Goal: Communication & Community: Answer question/provide support

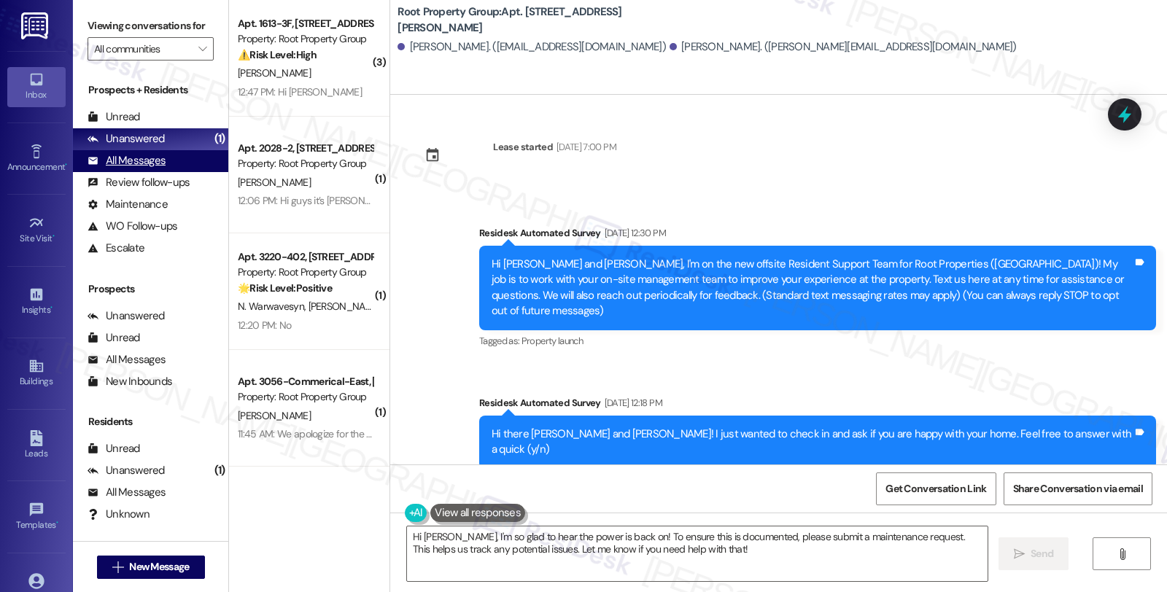
scroll to position [1111, 0]
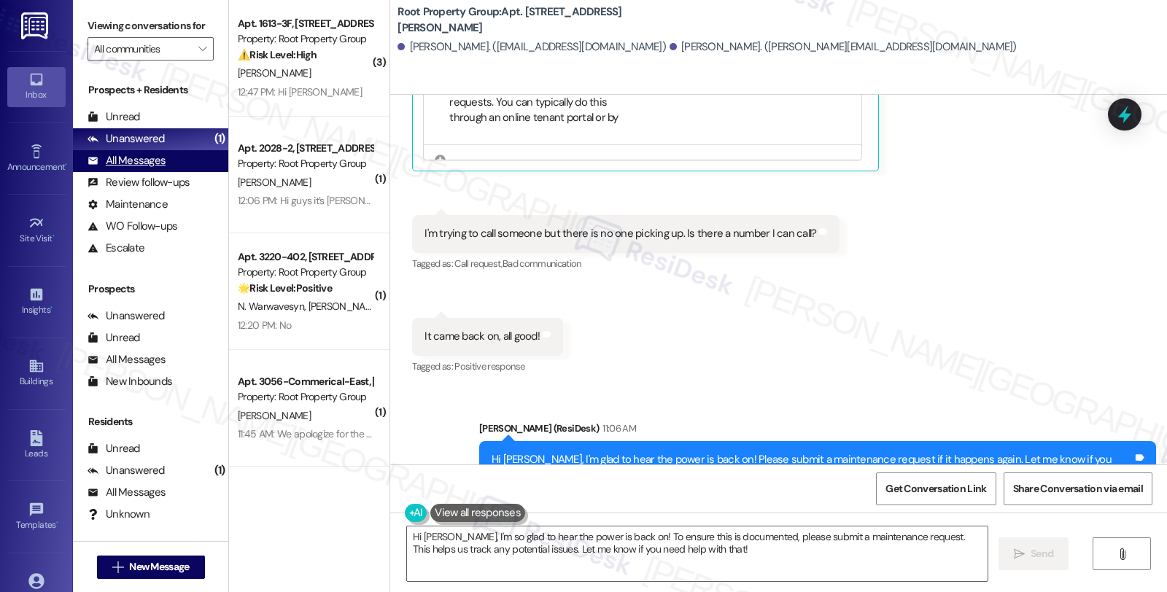
click at [142, 168] on div "All Messages" at bounding box center [127, 160] width 78 height 15
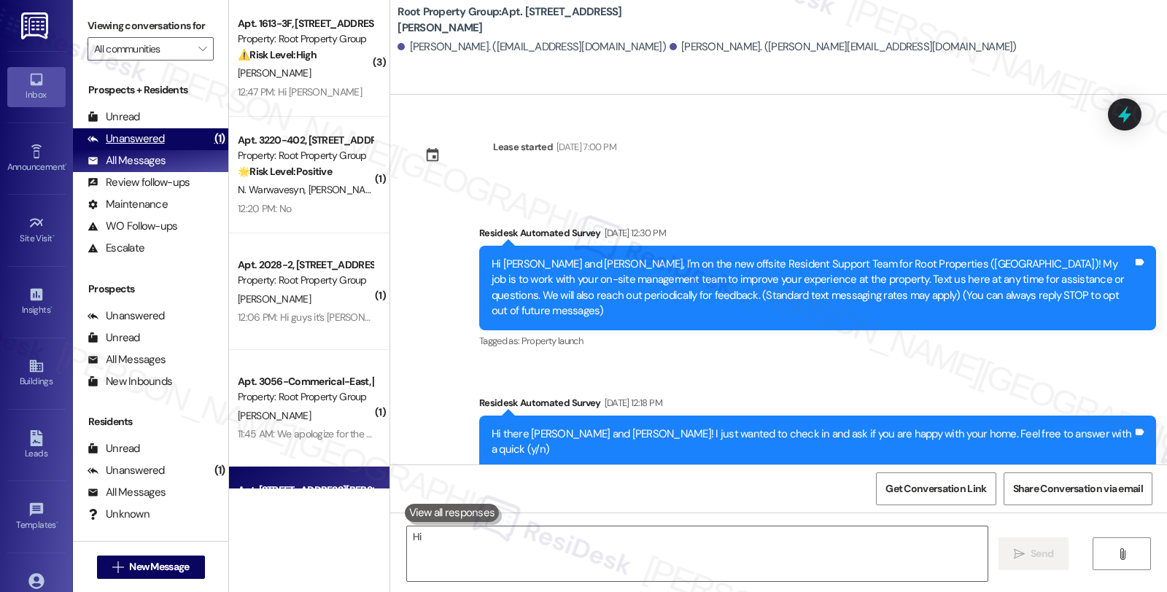
click at [122, 147] on div "Unanswered" at bounding box center [126, 138] width 77 height 15
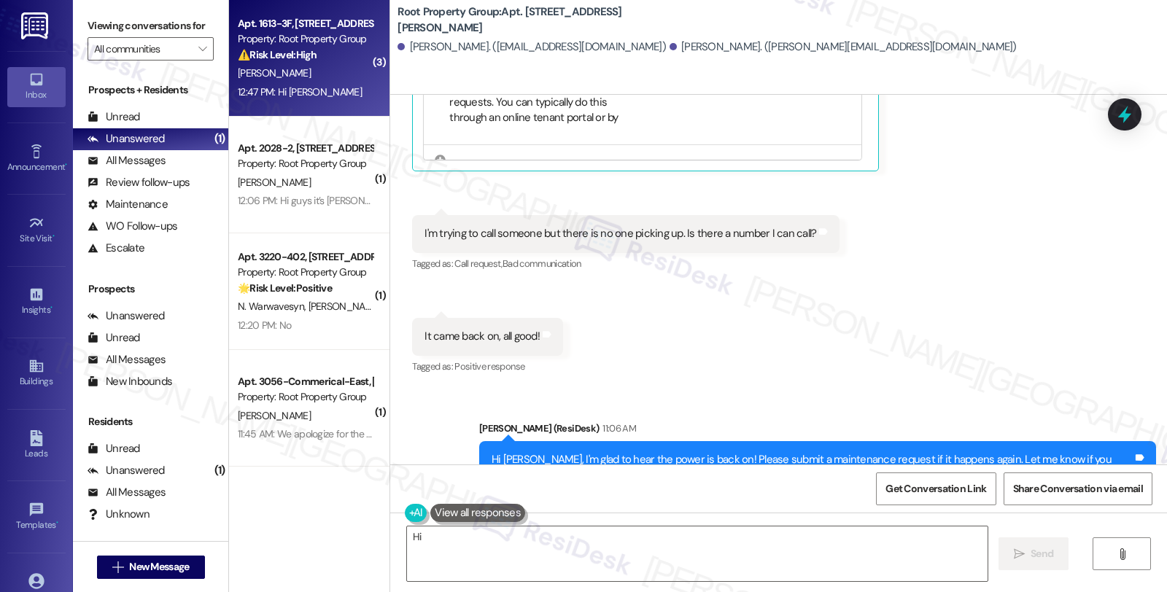
click at [350, 76] on div "[PERSON_NAME]" at bounding box center [305, 73] width 138 height 18
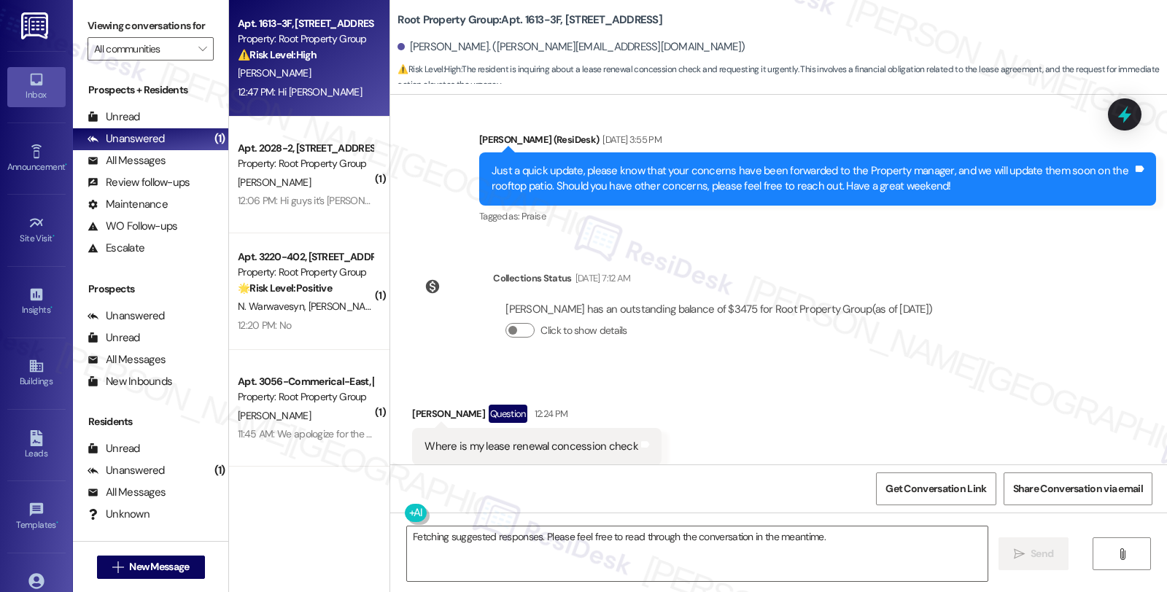
scroll to position [1313, 0]
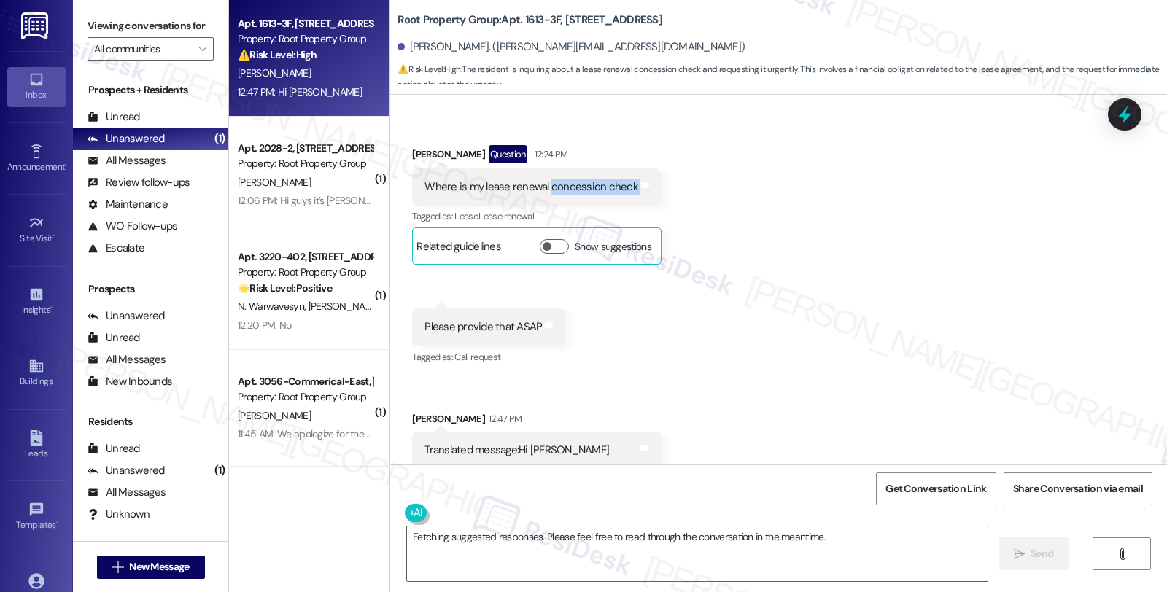
drag, startPoint x: 538, startPoint y: 153, endPoint x: 632, endPoint y: 153, distance: 93.4
click at [632, 168] on div "Where is my lease renewal concession check Tags and notes" at bounding box center [536, 186] width 249 height 37
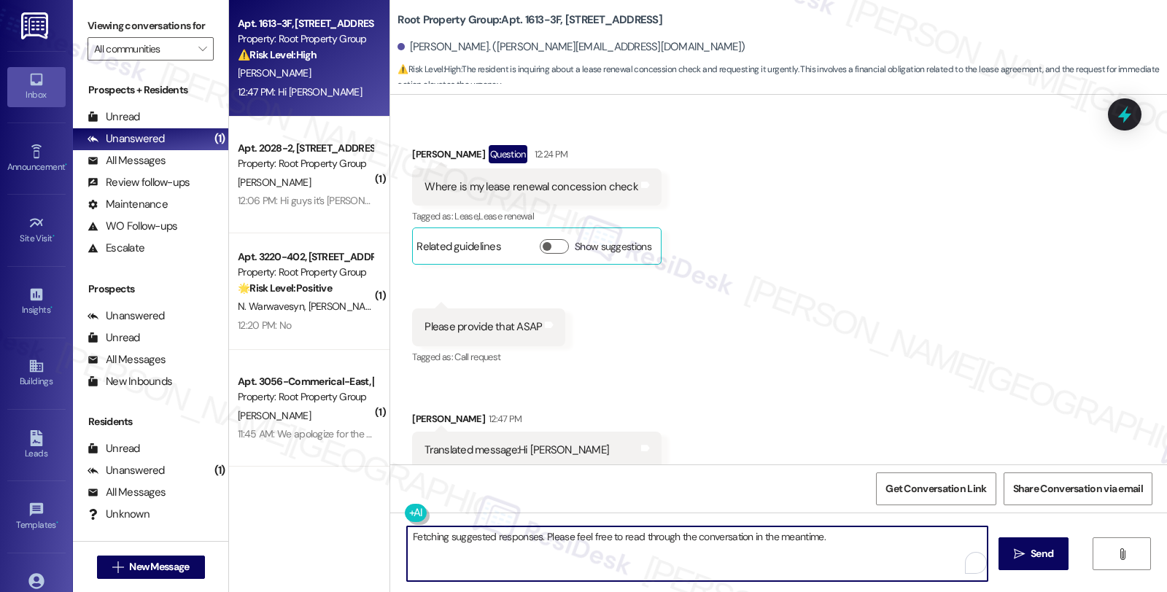
drag, startPoint x: 403, startPoint y: 541, endPoint x: 835, endPoint y: 541, distance: 432.6
click at [835, 541] on textarea "Fetching suggested responses. Please feel free to read through the conversation…" at bounding box center [697, 554] width 581 height 55
paste textarea "[PERSON_NAME]"
click at [416, 400] on div "Received via SMS [PERSON_NAME] 12:47 PM Translated message: Hi [PERSON_NAME] Or…" at bounding box center [536, 448] width 271 height 96
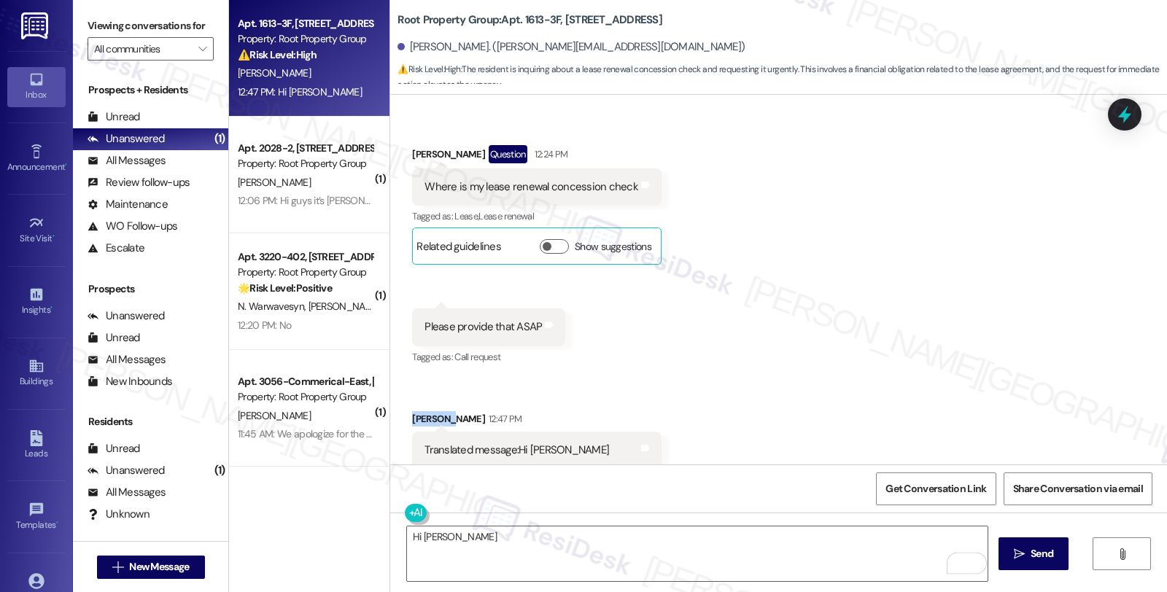
click at [416, 400] on div "Received via SMS [PERSON_NAME] 12:47 PM Translated message: Hi [PERSON_NAME] Or…" at bounding box center [536, 448] width 271 height 96
copy div "[PERSON_NAME]"
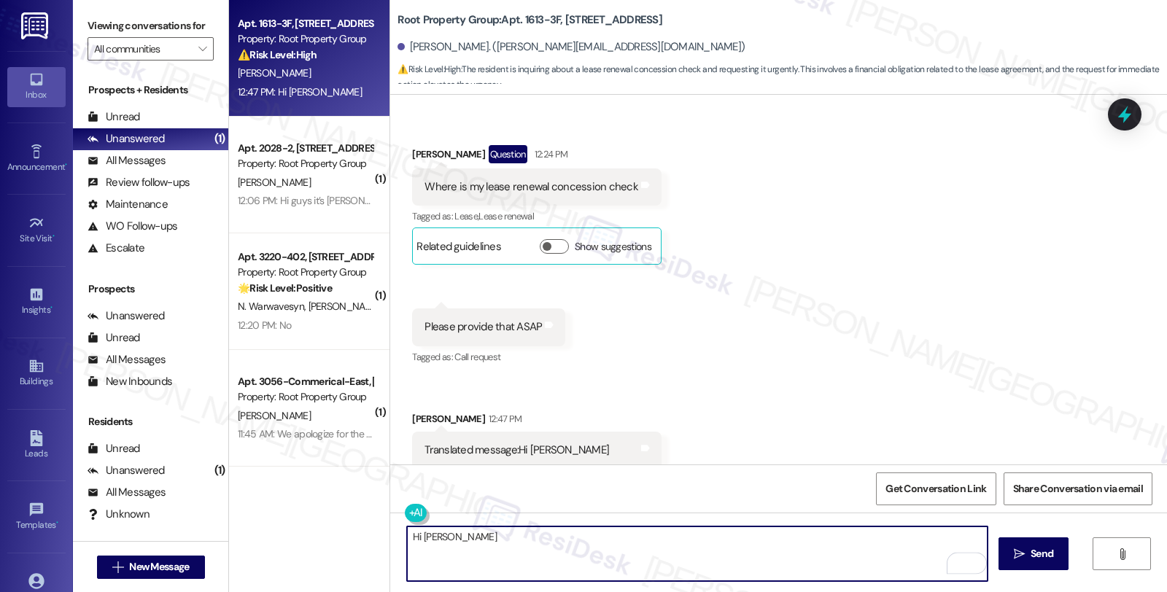
drag, startPoint x: 417, startPoint y: 538, endPoint x: 622, endPoint y: 540, distance: 205.7
click at [622, 540] on textarea "Hi [PERSON_NAME]" at bounding box center [697, 554] width 581 height 55
paste textarea "[PERSON_NAME]"
type textarea "Hi [PERSON_NAME], thanks for reaching out."
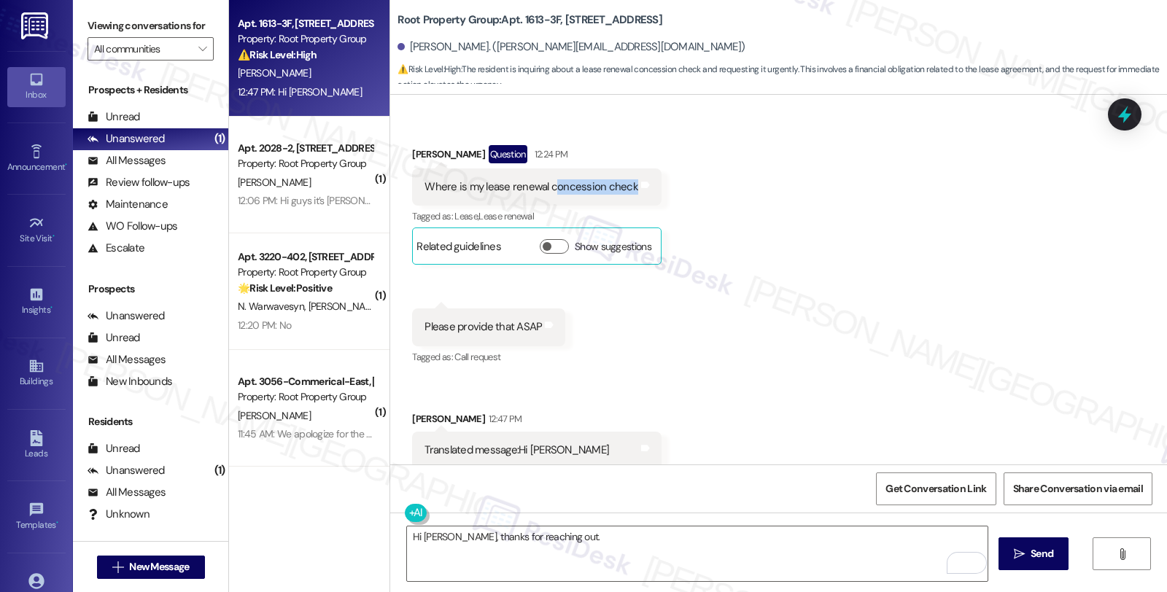
drag, startPoint x: 543, startPoint y: 156, endPoint x: 617, endPoint y: 157, distance: 74.4
click at [617, 179] on div "Where is my lease renewal concession check" at bounding box center [532, 186] width 214 height 15
click at [554, 169] on div "Where is my lease renewal concession check Tags and notes" at bounding box center [536, 186] width 249 height 37
drag, startPoint x: 535, startPoint y: 156, endPoint x: 659, endPoint y: 156, distance: 124.0
click at [659, 156] on div "Received via SMS [PERSON_NAME] Question 12:24 PM Where is my lease renewal conc…" at bounding box center [778, 304] width 777 height 384
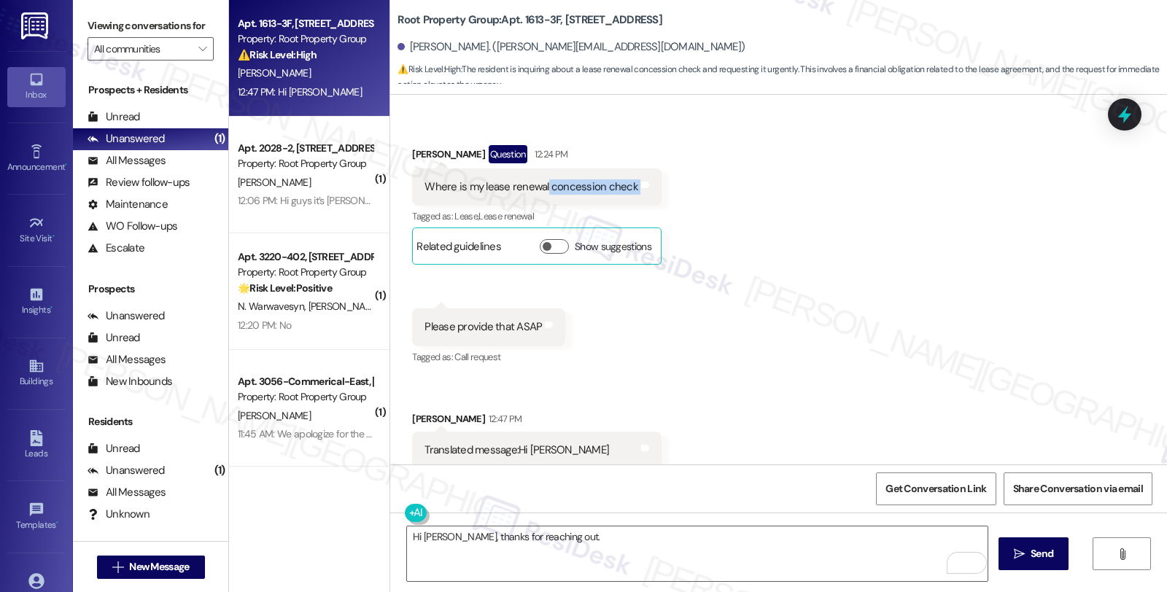
copy div "concession check Tags and notes"
click at [547, 239] on button "Show suggestions" at bounding box center [554, 246] width 29 height 15
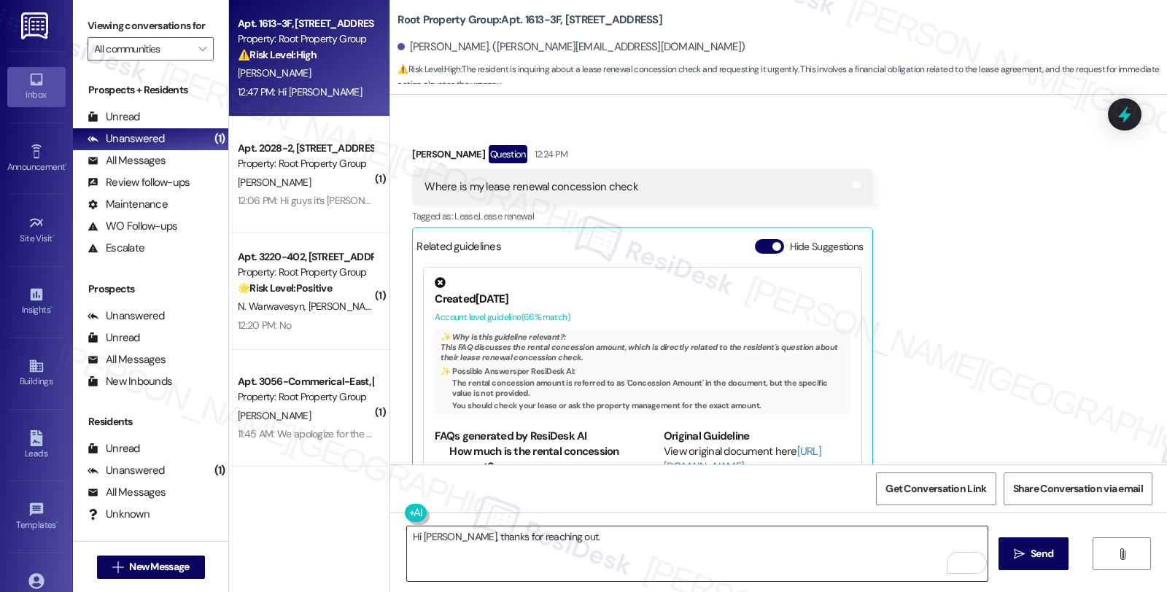
click at [562, 532] on textarea "Hi [PERSON_NAME], thanks for reaching out." at bounding box center [697, 554] width 581 height 55
click at [798, 541] on textarea "Hi [PERSON_NAME], thanks for reaching out. I see you have concerns about your l…" at bounding box center [697, 554] width 581 height 55
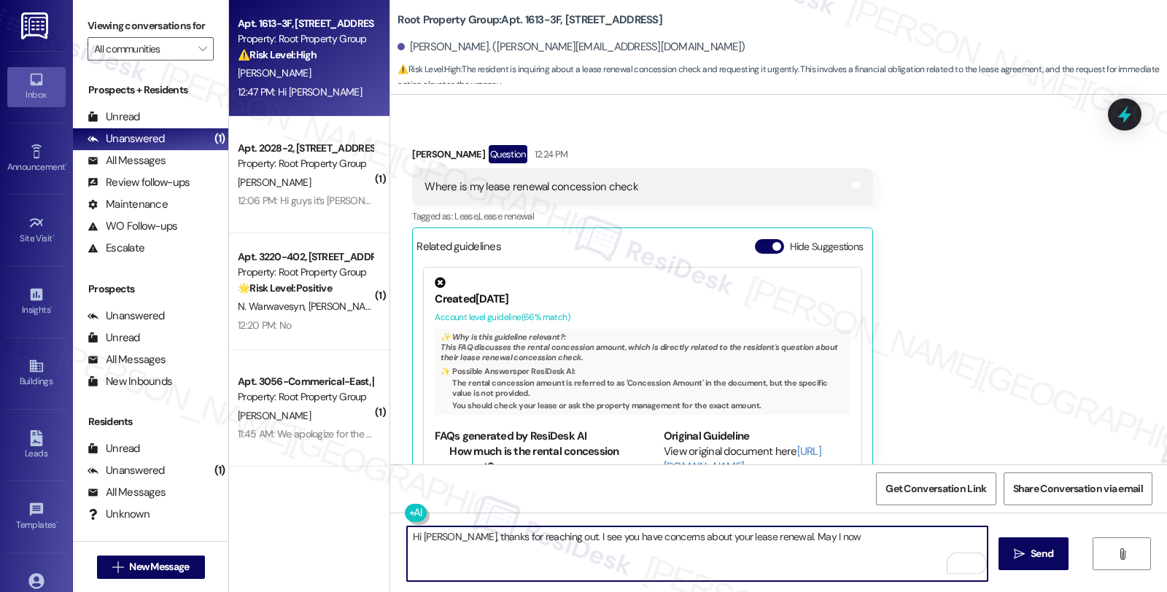
type textarea "Hi [PERSON_NAME], thanks for reaching out. I see you have concerns about your l…"
click at [559, 330] on div "✨ Why is this guideline relevant?: This FAQ discusses the rental concession amo…" at bounding box center [643, 372] width 416 height 86
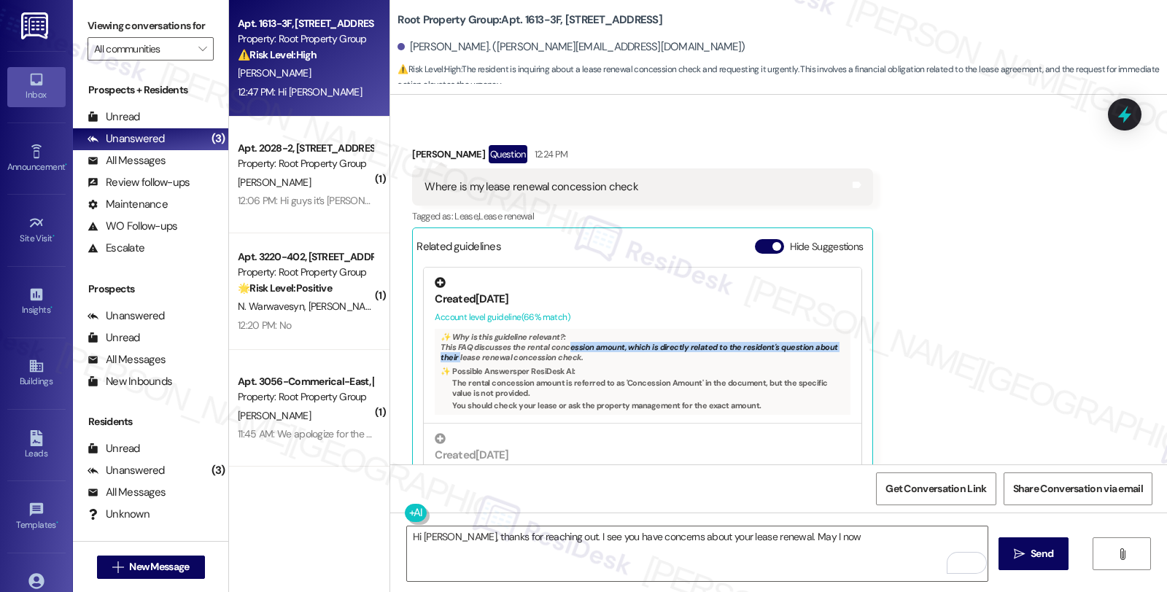
drag, startPoint x: 553, startPoint y: 321, endPoint x: 425, endPoint y: 328, distance: 128.6
click at [435, 329] on div "✨ Why is this guideline relevant?: This FAQ discusses the rental concession amo…" at bounding box center [643, 372] width 416 height 86
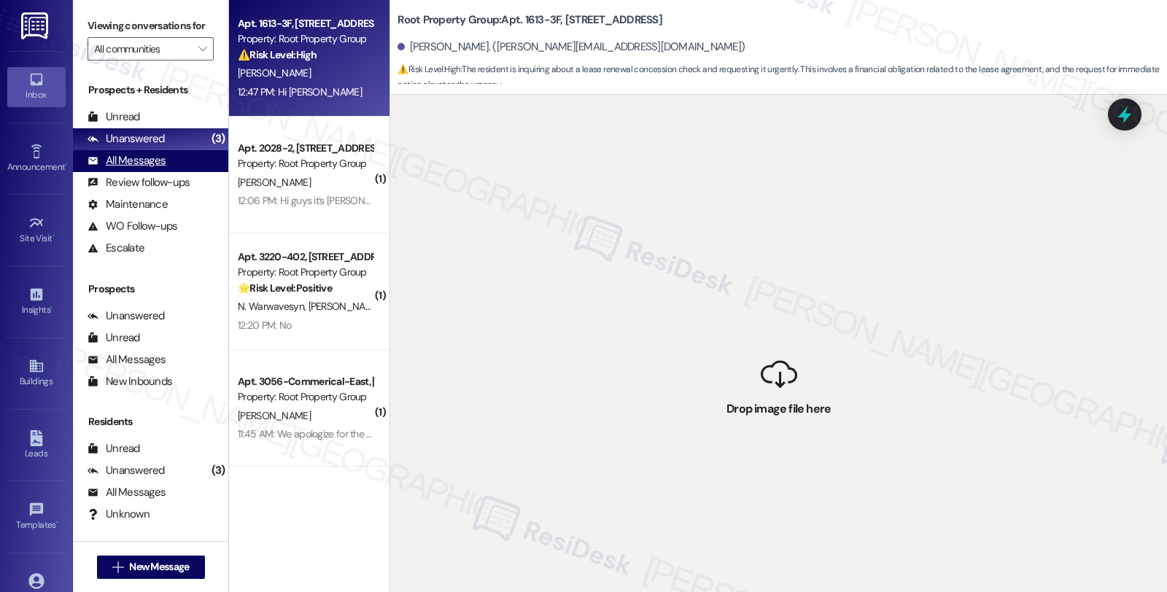
click at [139, 168] on div "All Messages" at bounding box center [127, 160] width 78 height 15
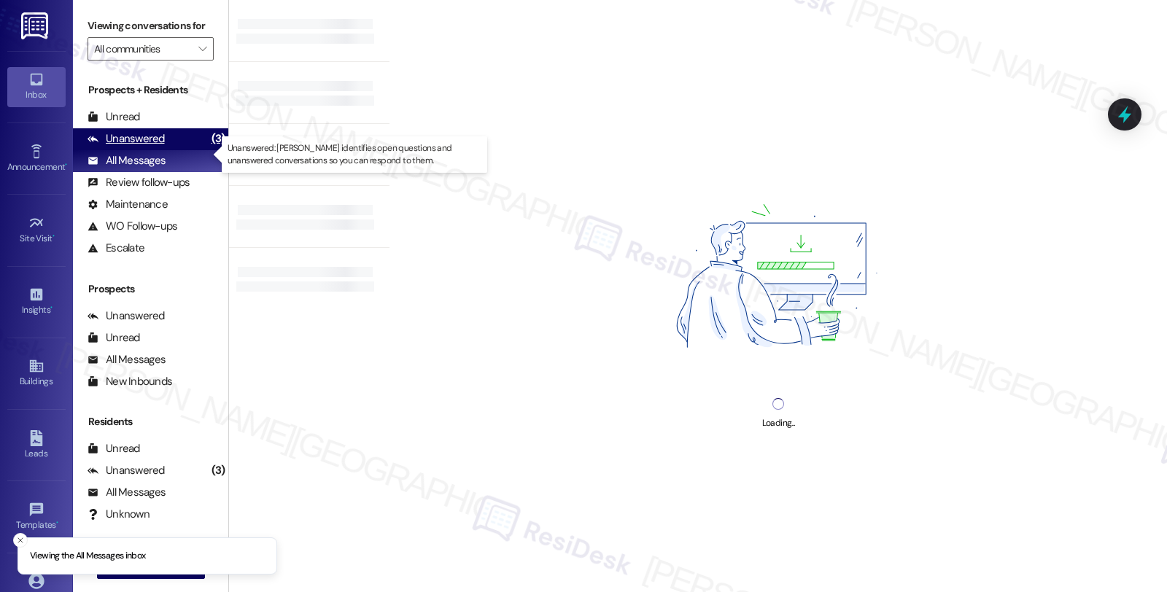
click at [139, 147] on div "Unanswered" at bounding box center [126, 138] width 77 height 15
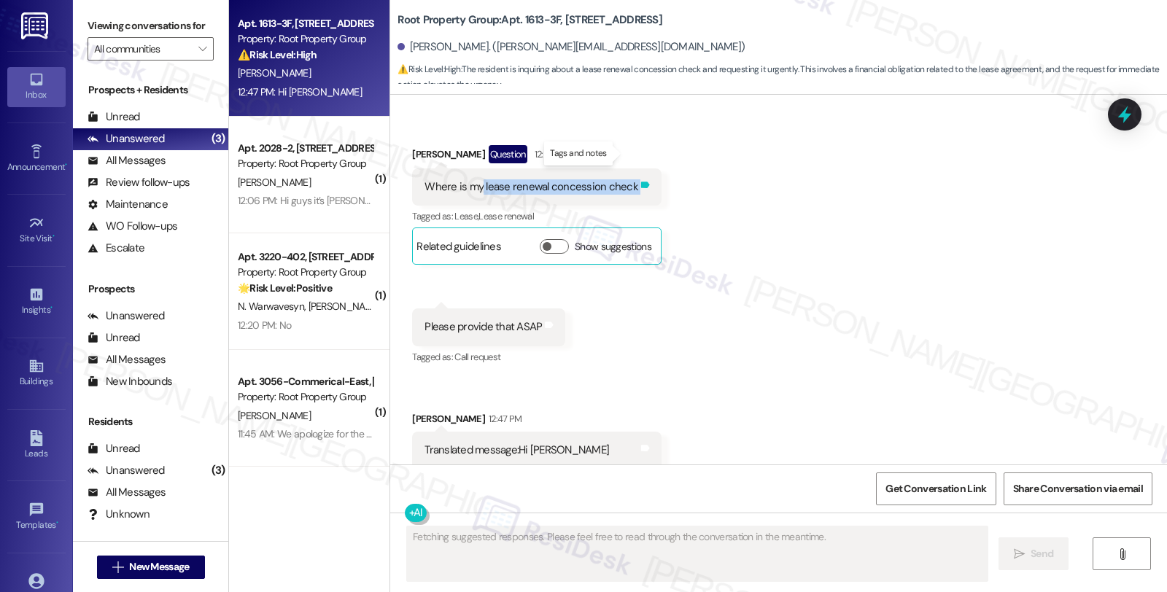
drag, startPoint x: 471, startPoint y: 153, endPoint x: 627, endPoint y: 153, distance: 156.1
click at [627, 168] on div "Where is my lease renewal concession check Tags and notes" at bounding box center [536, 186] width 249 height 37
copy div "lease renewal concession check Tags and notes"
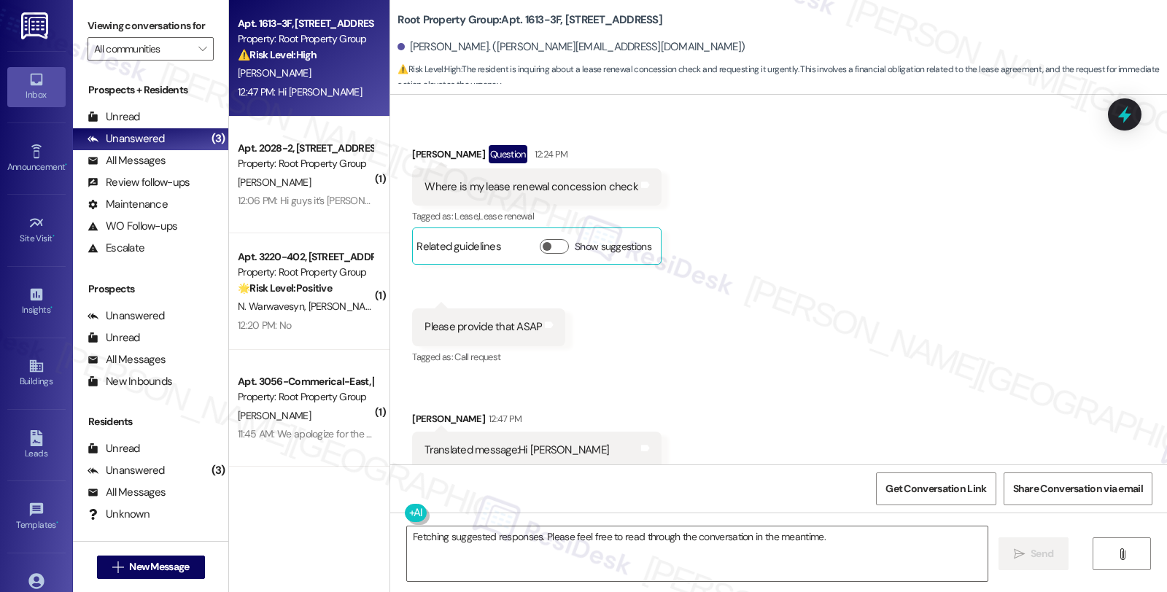
click at [413, 145] on div "[PERSON_NAME] Question 12:24 PM" at bounding box center [536, 156] width 249 height 23
copy div "[PERSON_NAME]"
click at [407, 540] on textarea "Fetching suggested responses. Please feel free to read through the conversation…" at bounding box center [697, 554] width 581 height 55
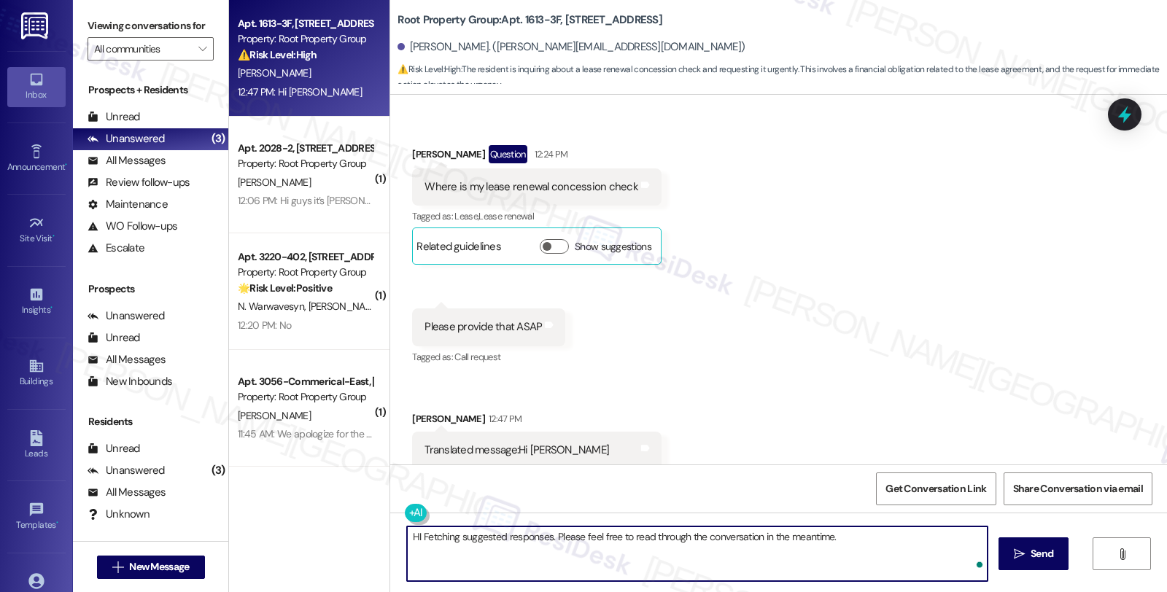
paste textarea "[PERSON_NAME]"
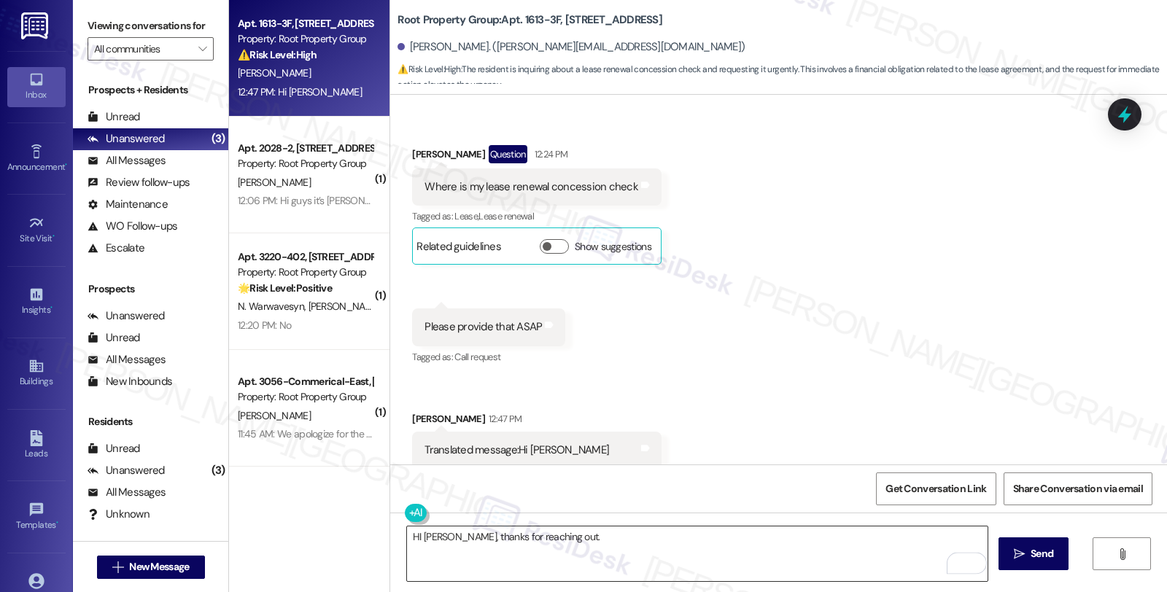
click at [585, 538] on textarea "HI [PERSON_NAME], thanks for reaching out." at bounding box center [697, 554] width 581 height 55
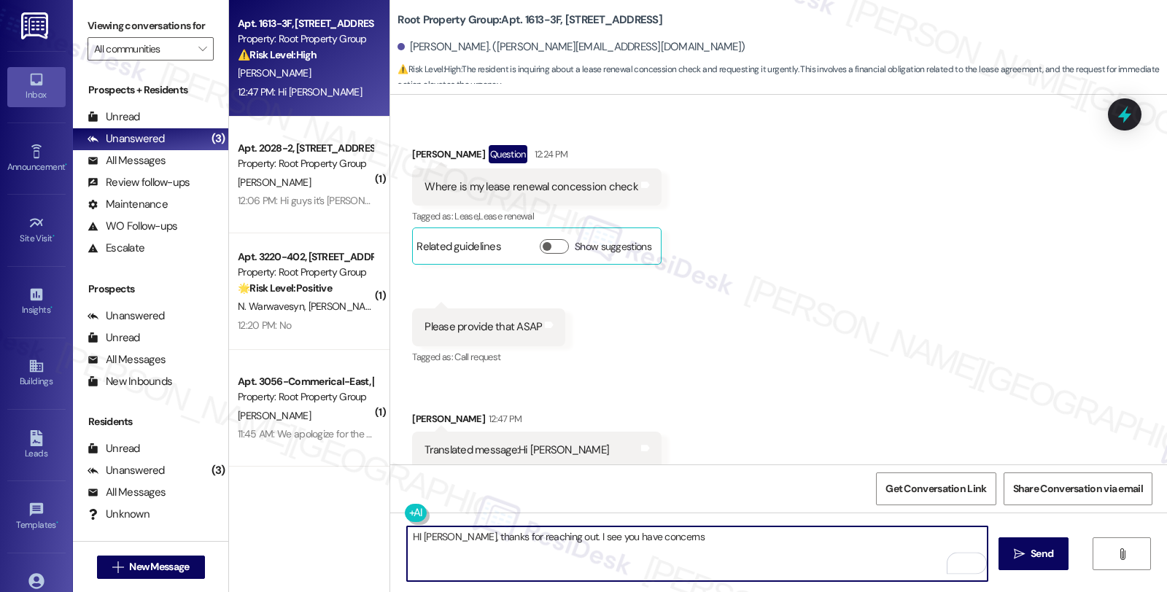
click at [673, 533] on textarea "HI [PERSON_NAME], thanks for reaching out. I see you have concerns" at bounding box center [697, 554] width 581 height 55
paste textarea "[PERSON_NAME]"
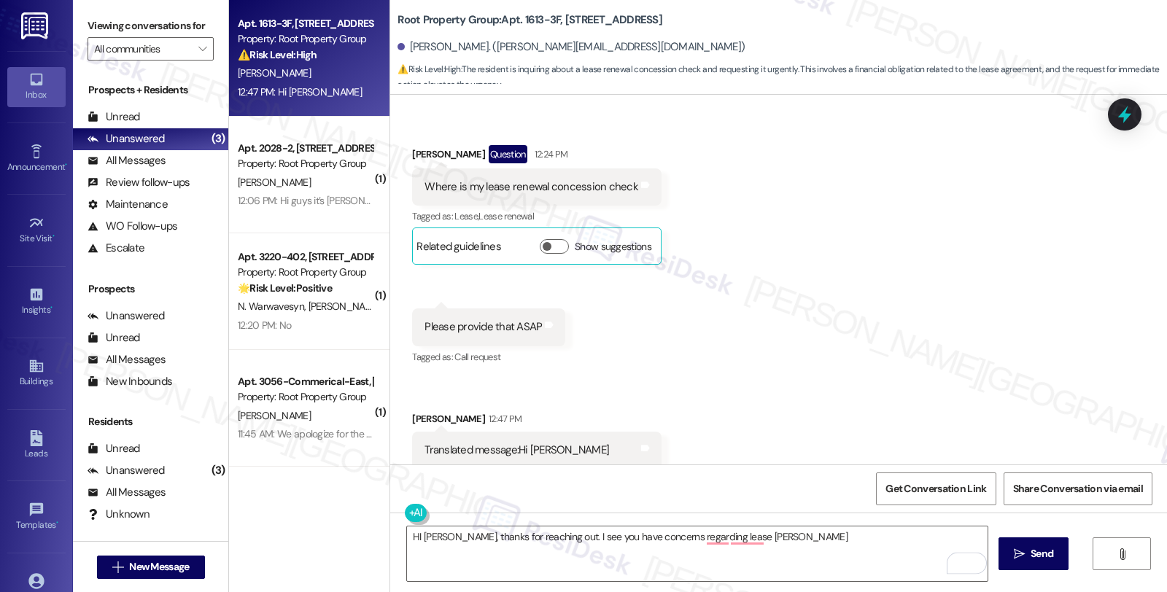
click at [710, 454] on div "Received via SMS [PERSON_NAME] Question 12:24 PM Where is my lease renewal conc…" at bounding box center [778, 304] width 777 height 384
drag, startPoint x: 535, startPoint y: 155, endPoint x: 656, endPoint y: 158, distance: 121.9
click at [656, 158] on div "Received via SMS [PERSON_NAME] Question 12:24 PM Where is my lease renewal conc…" at bounding box center [778, 304] width 777 height 384
copy div "concession check Tags and notes"
click at [794, 531] on textarea "HI [PERSON_NAME], thanks for reaching out. I see you have concerns regarding le…" at bounding box center [697, 554] width 581 height 55
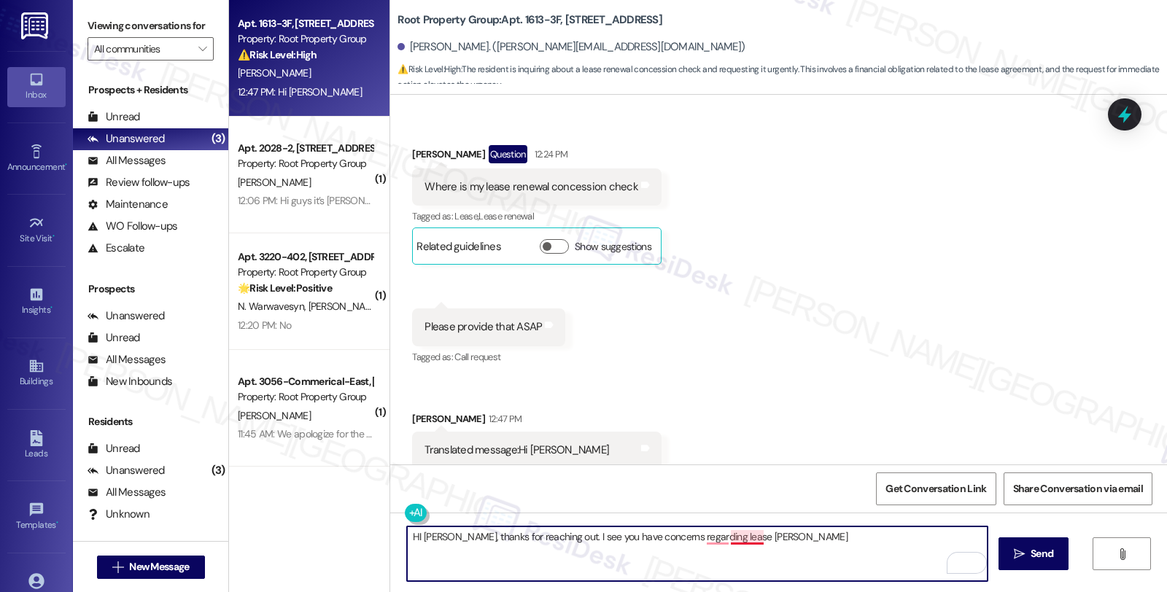
click at [750, 532] on textarea "HI [PERSON_NAME], thanks for reaching out. I see you have concerns regarding le…" at bounding box center [697, 554] width 581 height 55
paste textarea "concession check"
click at [848, 535] on textarea "HI [PERSON_NAME], thanks for reaching out. I see you have concerns regarding th…" at bounding box center [697, 554] width 581 height 55
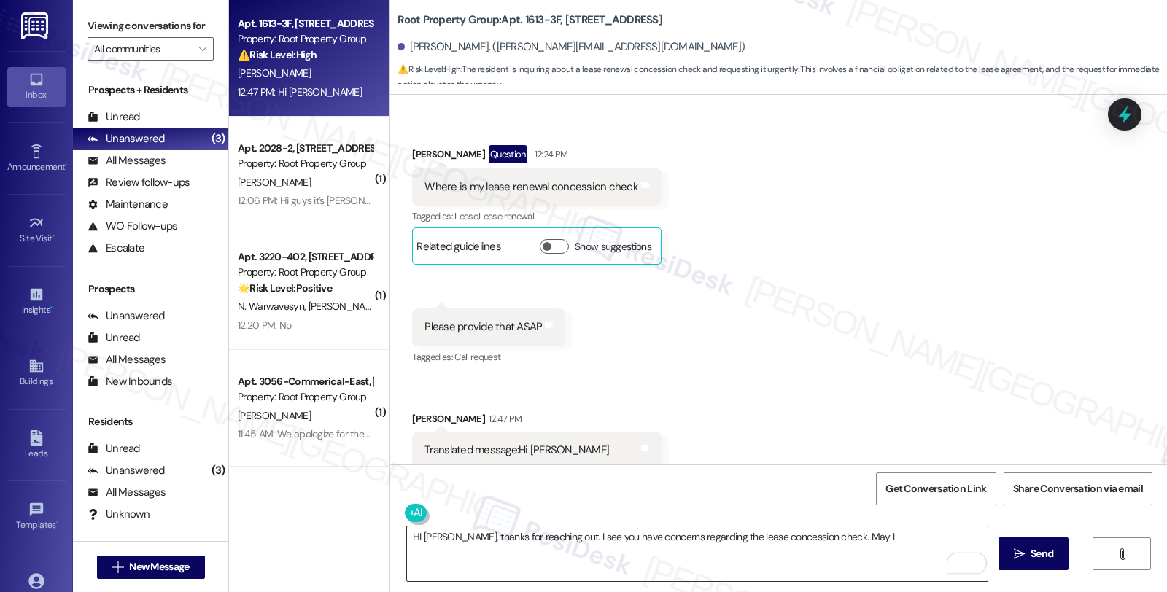
click at [883, 538] on textarea "HI [PERSON_NAME], thanks for reaching out. I see you have concerns regarding th…" at bounding box center [697, 554] width 581 height 55
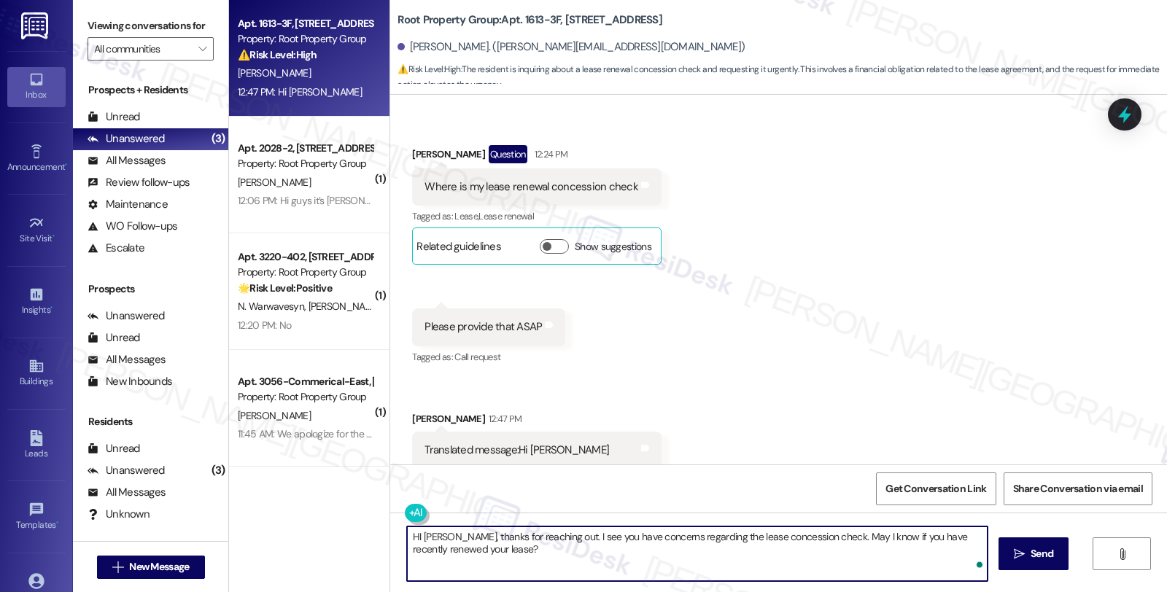
type textarea "HI [PERSON_NAME], thanks for reaching out. I see you have concerns regarding th…"
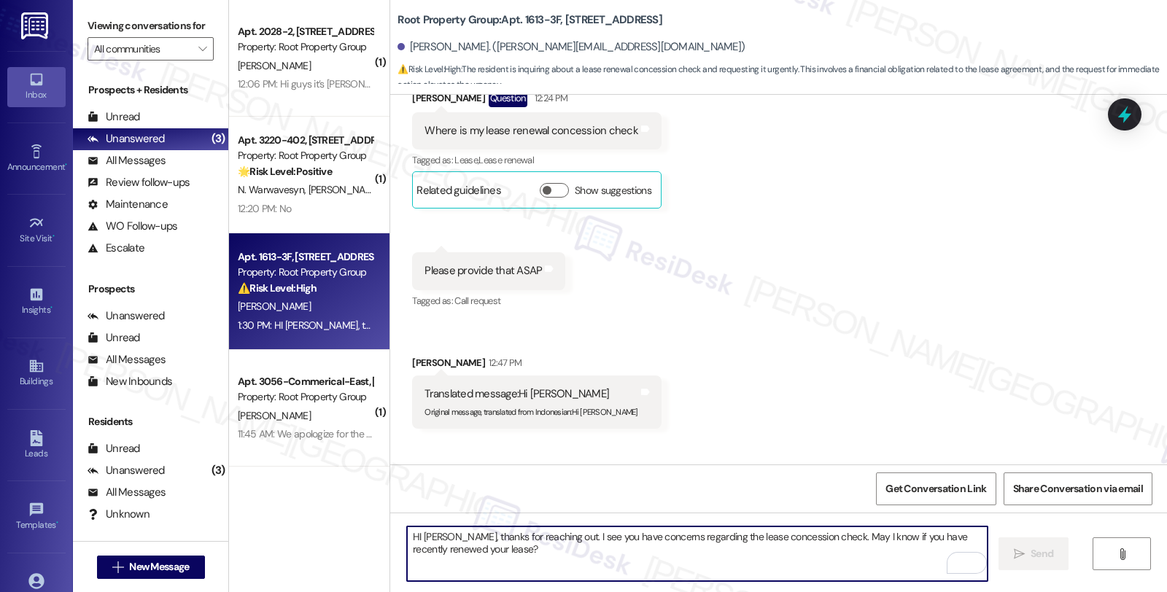
scroll to position [1430, 0]
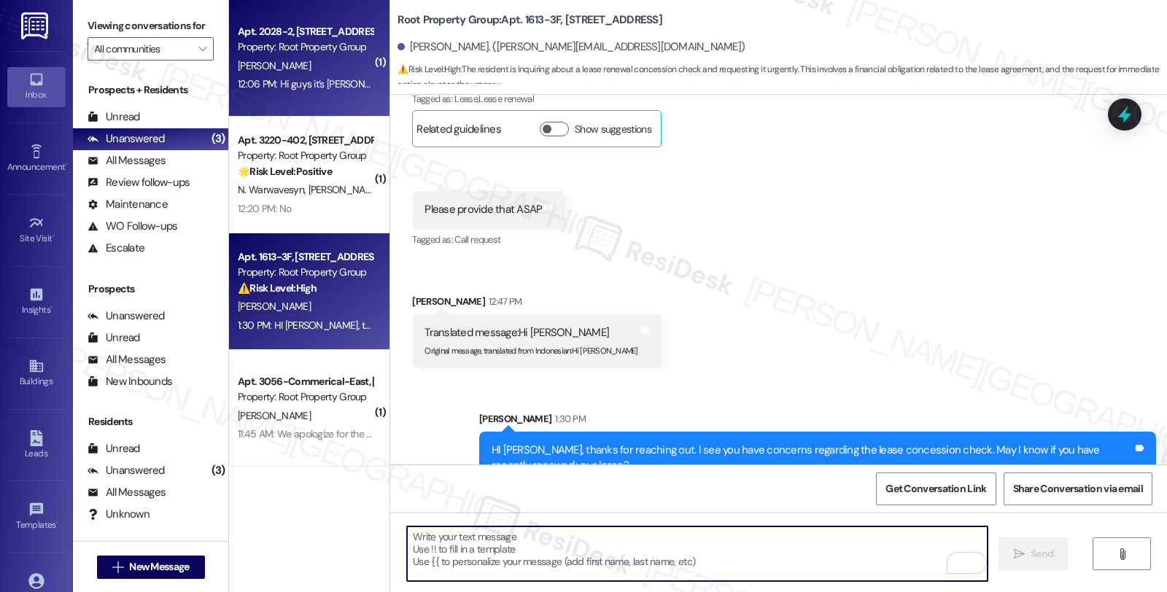
click at [349, 64] on div "[PERSON_NAME]" at bounding box center [305, 66] width 138 height 18
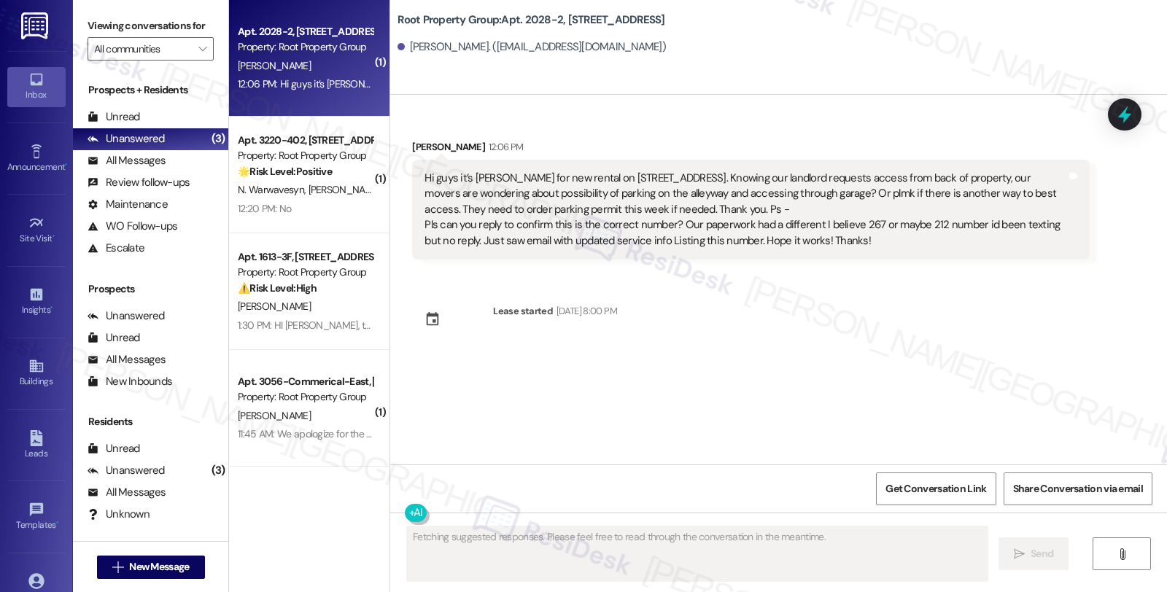
scroll to position [0, 0]
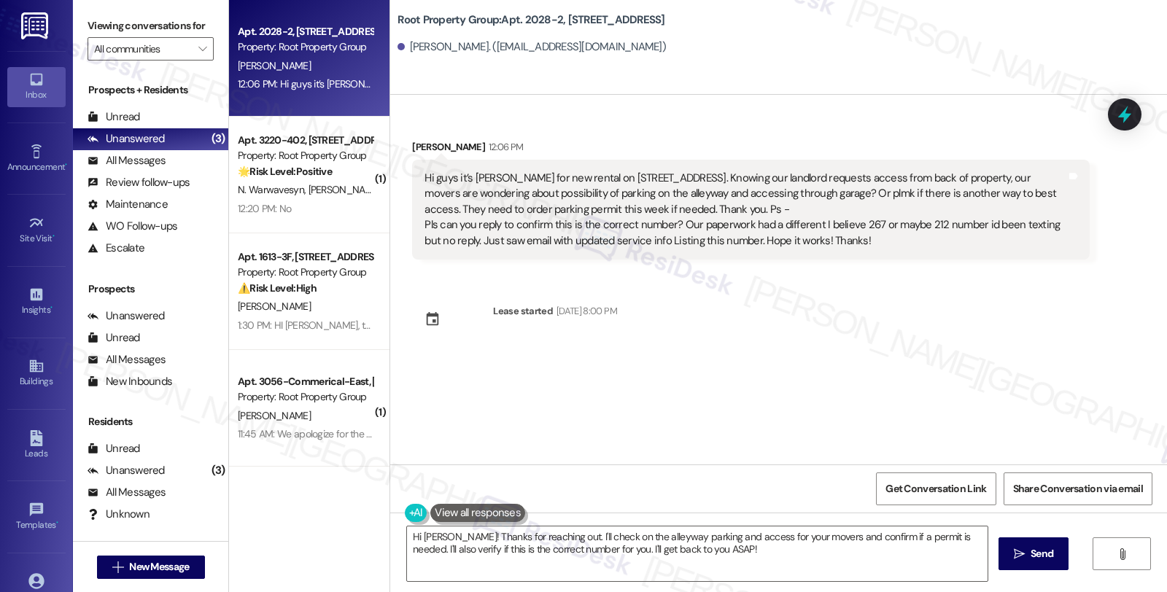
click at [1043, 338] on div "Received via SMS [PERSON_NAME] 12:06 PM Hi guys it’s [PERSON_NAME] for new rent…" at bounding box center [778, 280] width 777 height 370
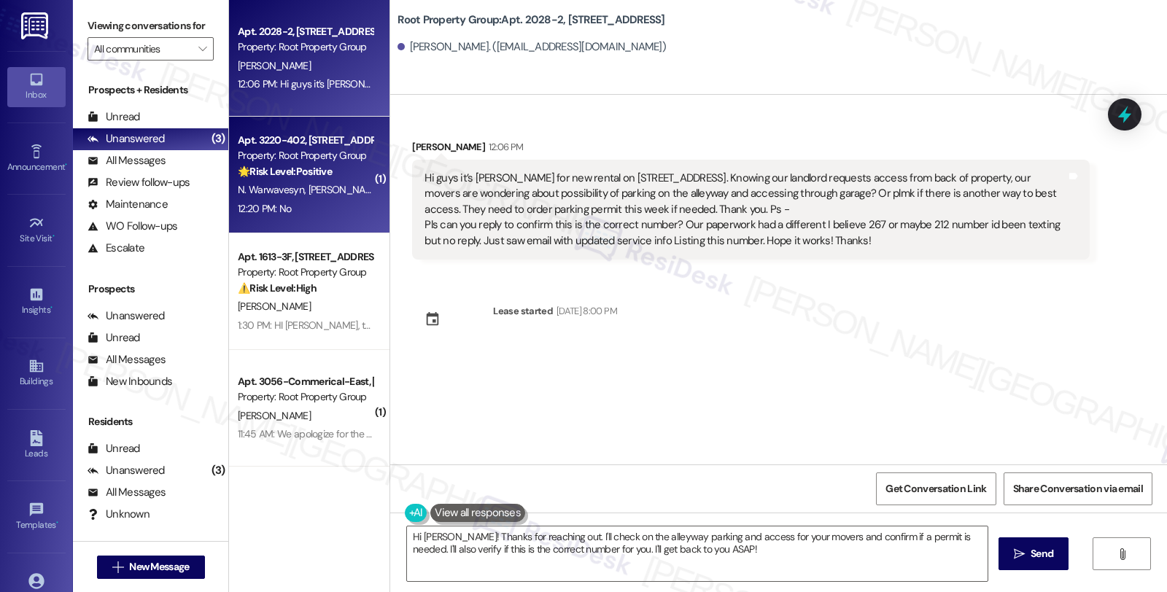
click at [252, 146] on div "Apt. 3220-402, [STREET_ADDRESS][PERSON_NAME]" at bounding box center [305, 140] width 135 height 15
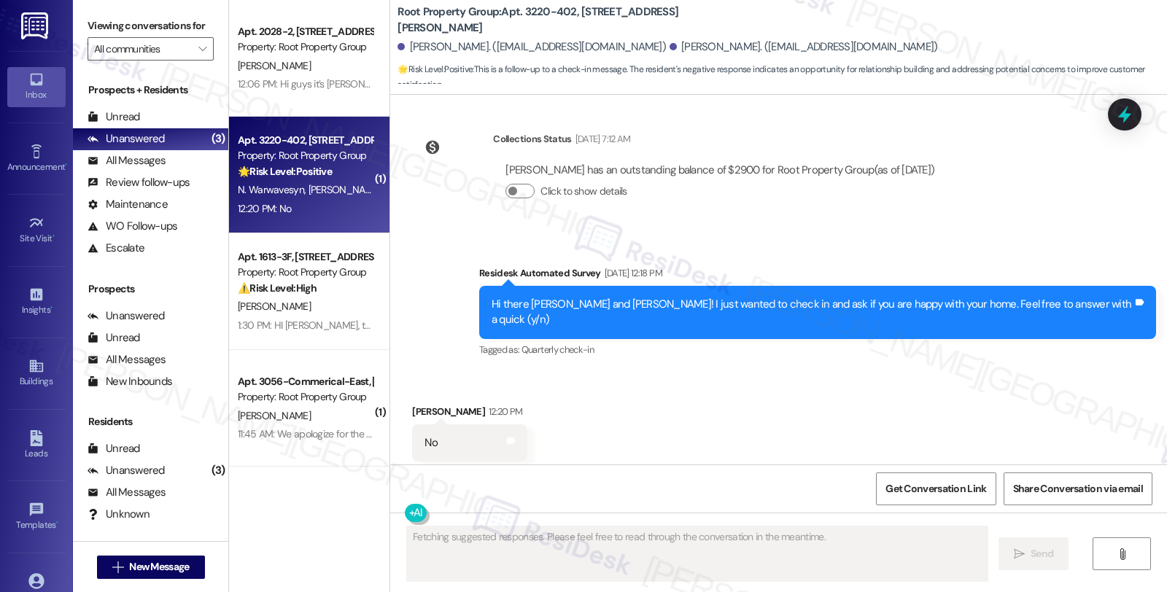
scroll to position [448, 0]
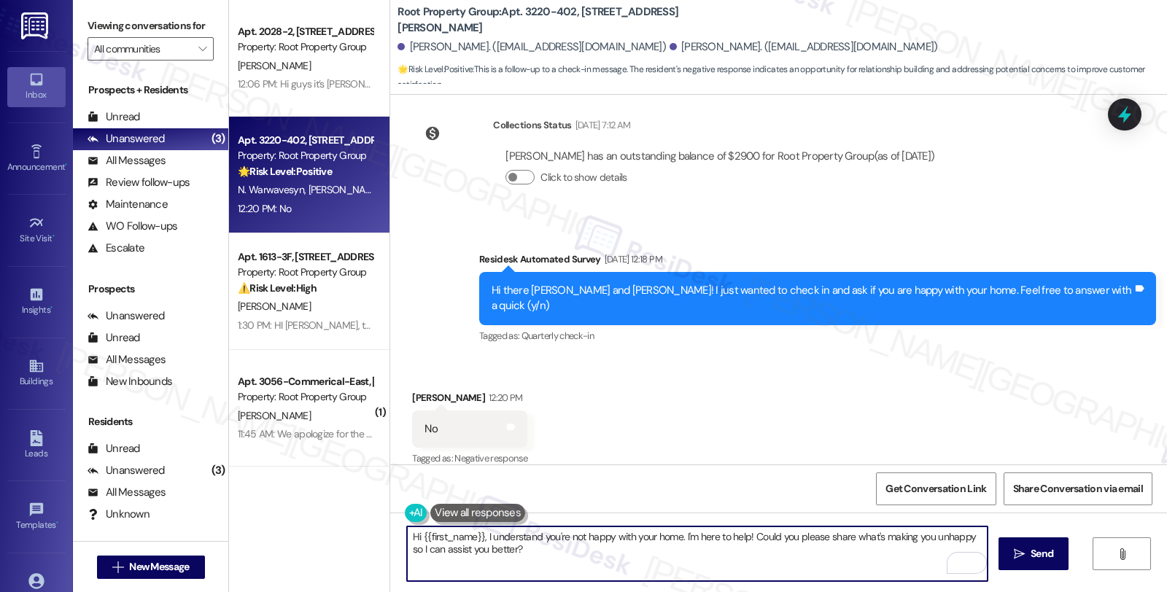
drag, startPoint x: 693, startPoint y: 530, endPoint x: 748, endPoint y: 530, distance: 54.7
click at [748, 530] on textarea "Hi {{first_name}}, I understand you're not happy with your home. I'm here to he…" at bounding box center [697, 554] width 581 height 55
type textarea "Hi {{first_name}}, I understand you're not happy with your home. Could you plea…"
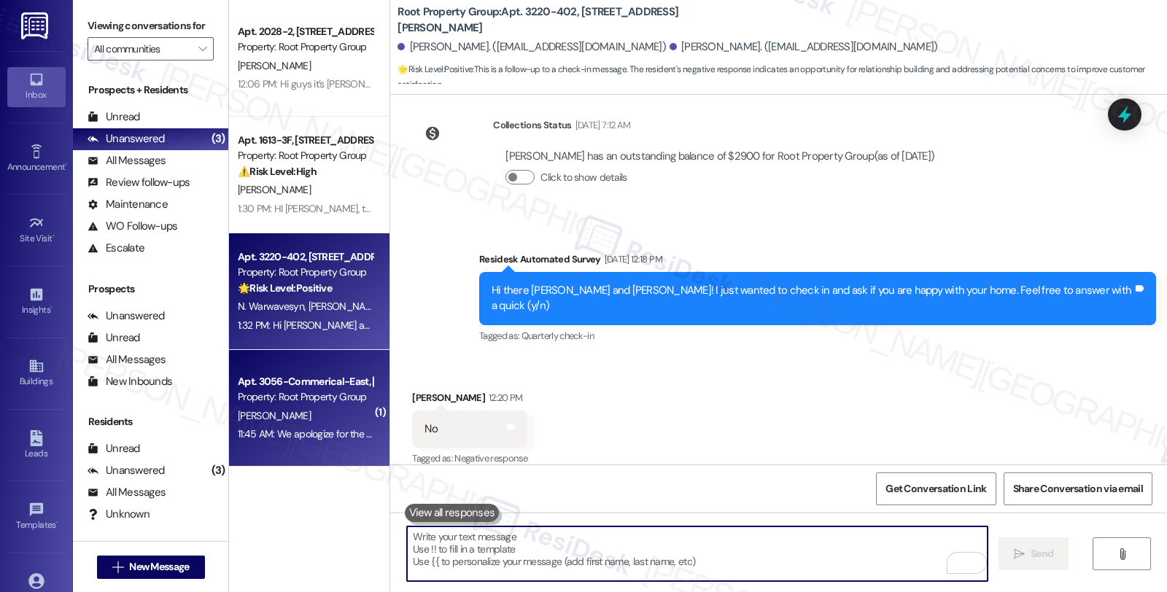
click at [348, 419] on div "[PERSON_NAME]" at bounding box center [305, 416] width 138 height 18
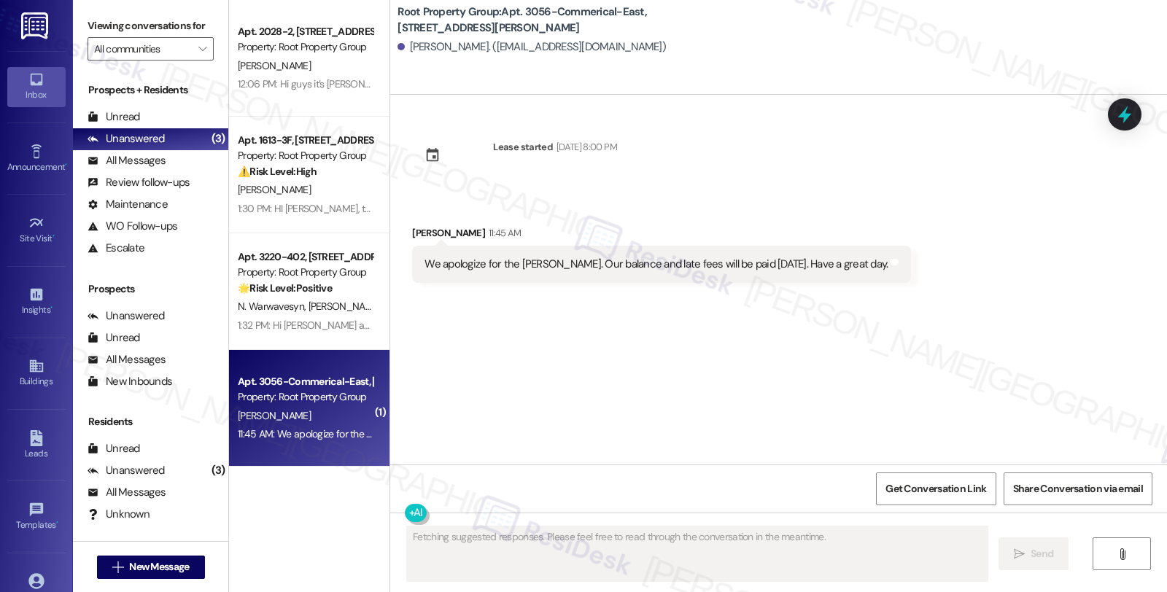
scroll to position [0, 0]
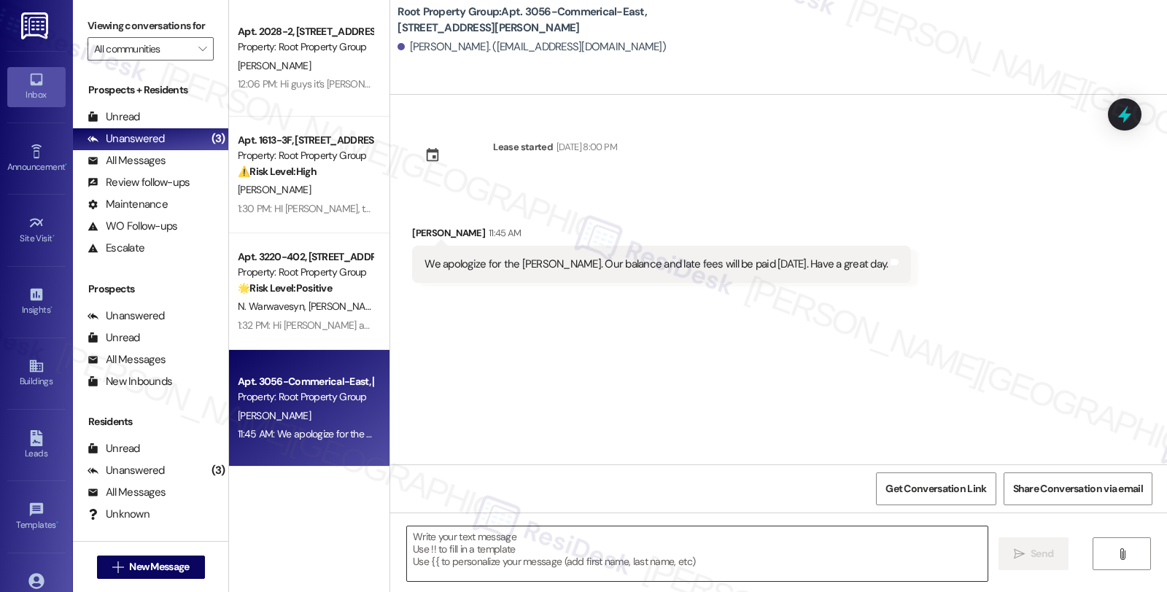
click at [565, 562] on textarea at bounding box center [697, 554] width 581 height 55
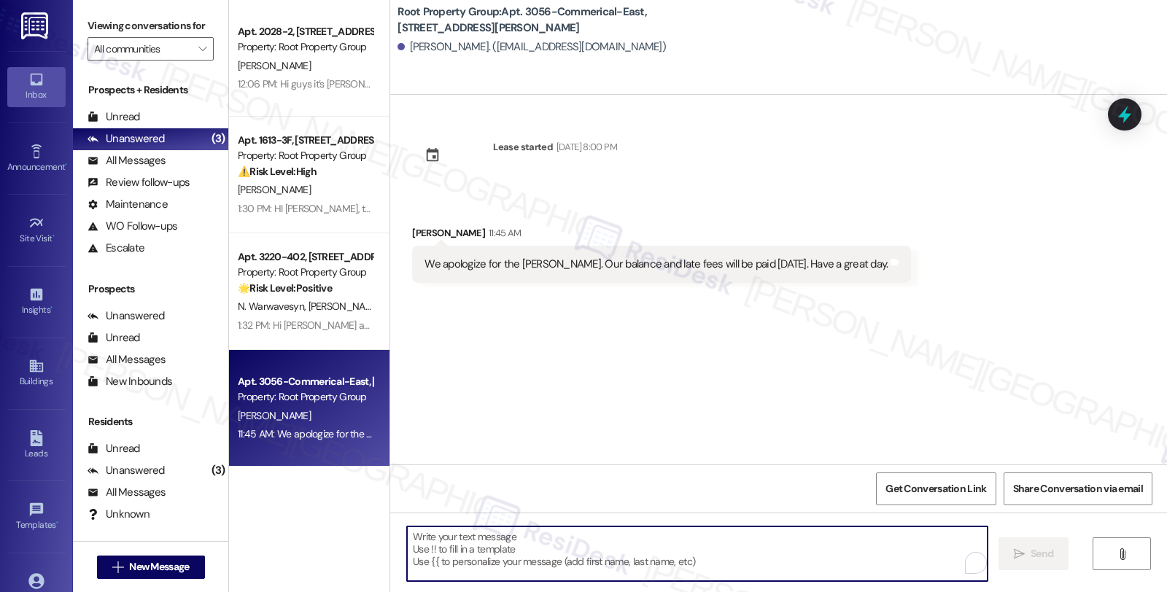
click at [429, 224] on div "Received via SMS [PERSON_NAME] 11:45 AM We apologize for the [PERSON_NAME]. Our…" at bounding box center [661, 254] width 521 height 80
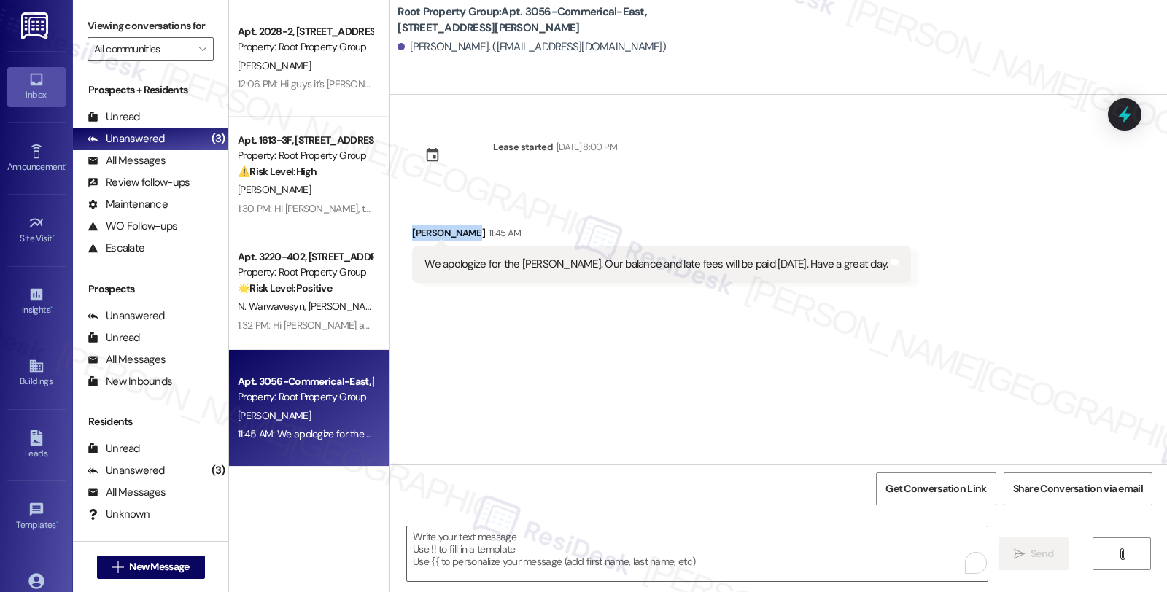
click at [429, 224] on div "Received via SMS [PERSON_NAME] 11:45 AM We apologize for the [PERSON_NAME]. Our…" at bounding box center [661, 254] width 521 height 80
copy div "[PERSON_NAME]"
click at [477, 544] on textarea "To enrich screen reader interactions, please activate Accessibility in Grammarl…" at bounding box center [697, 554] width 581 height 55
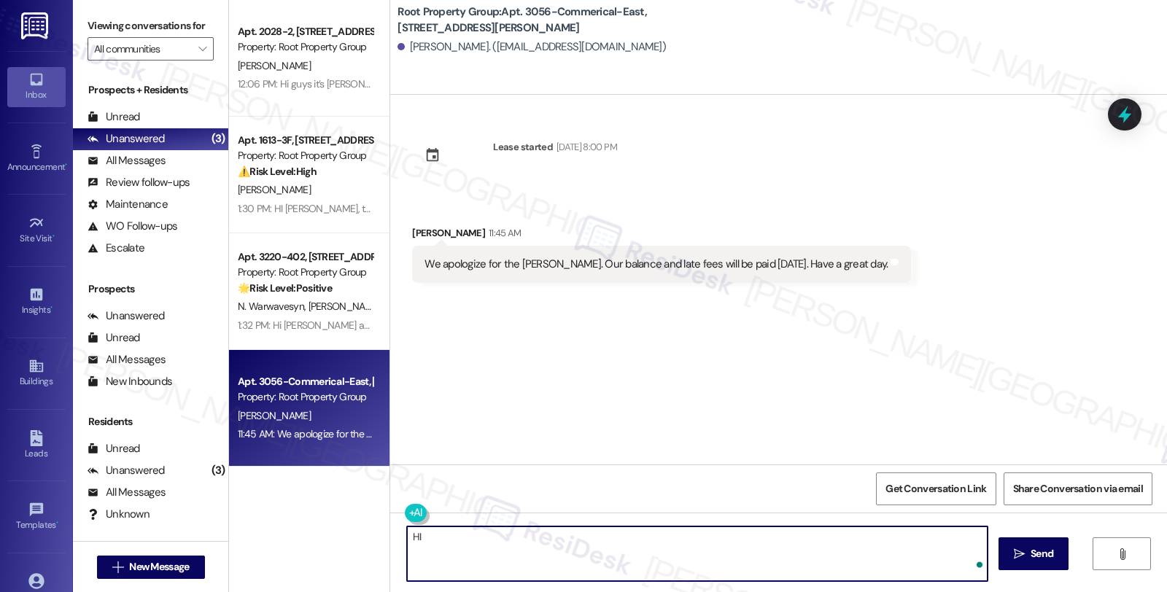
paste textarea "[PERSON_NAME]"
click at [733, 543] on textarea "HI [PERSON_NAME], thanks for letting me know that you will be paying [DATE]." at bounding box center [697, 554] width 581 height 55
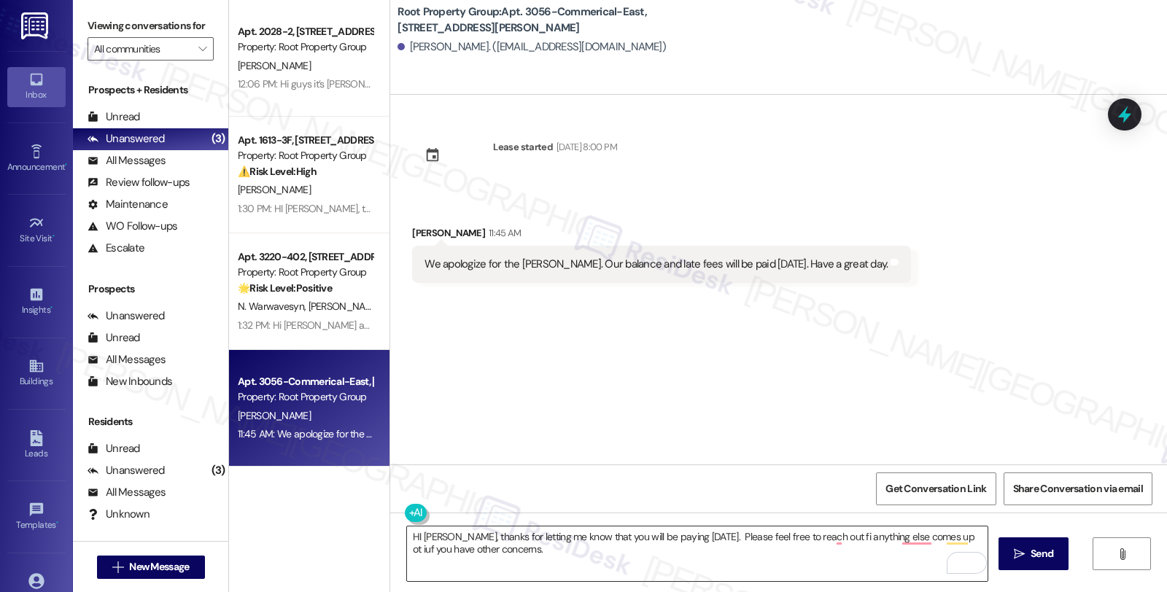
click at [833, 538] on textarea "HI [PERSON_NAME], thanks for letting me know that you will be paying [DATE]. Pl…" at bounding box center [697, 554] width 581 height 55
click at [827, 536] on textarea "HI [PERSON_NAME], thanks for letting me know that you will be paying [DATE]. Pl…" at bounding box center [697, 554] width 581 height 55
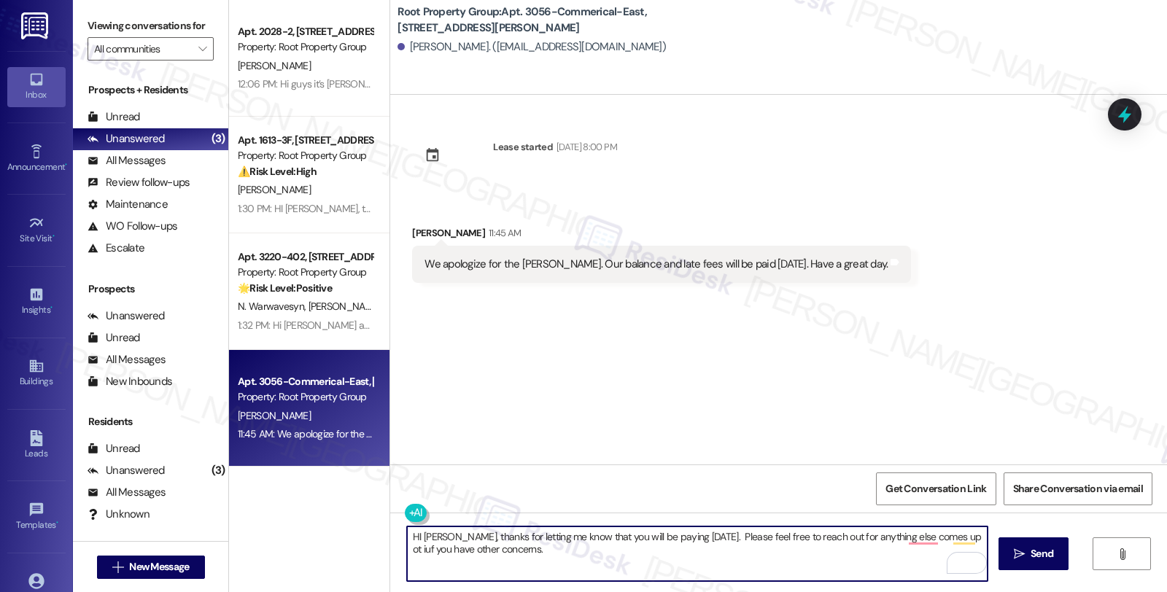
click at [827, 536] on textarea "HI [PERSON_NAME], thanks for letting me know that you will be paying [DATE]. Pl…" at bounding box center [697, 554] width 581 height 55
type textarea "HI [PERSON_NAME], thanks for letting me know that you will be paying [DATE]. Pl…"
click at [818, 305] on div "Lease started Jun 30, 2023 at 8:00 PM Received via SMS Christopher Arambasich 1…" at bounding box center [778, 280] width 777 height 370
click at [527, 556] on textarea "HI [PERSON_NAME], thanks for letting me know that you will be paying [DATE]. Pl…" at bounding box center [697, 554] width 581 height 55
drag, startPoint x: 921, startPoint y: 536, endPoint x: 926, endPoint y: 555, distance: 19.6
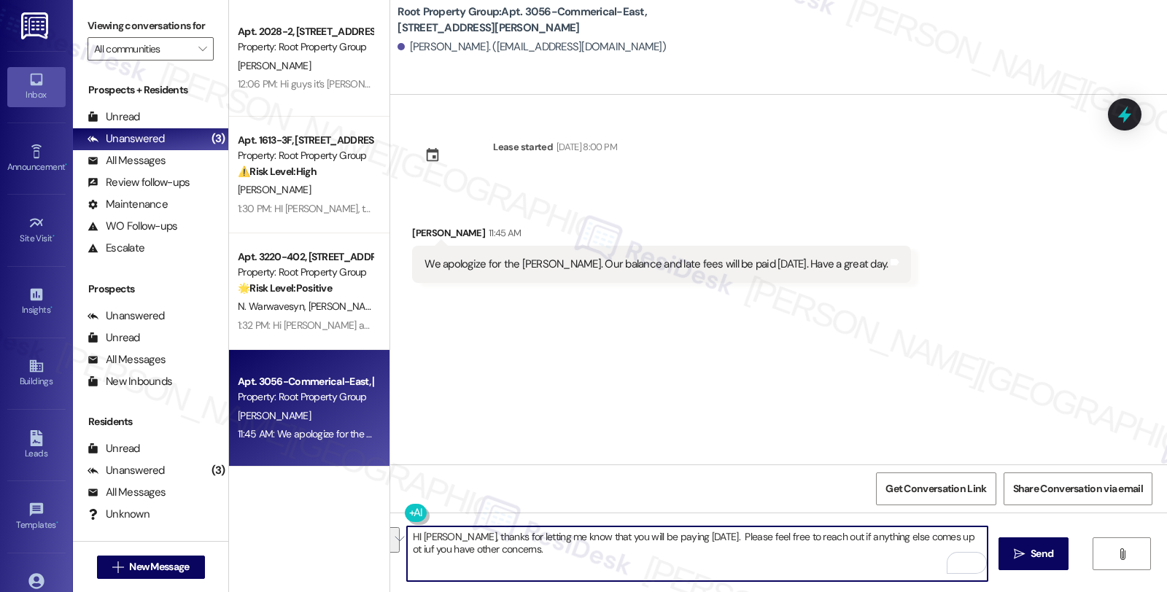
click at [926, 555] on textarea "HI [PERSON_NAME], thanks for letting me know that you will be paying [DATE]. Pl…" at bounding box center [697, 554] width 581 height 55
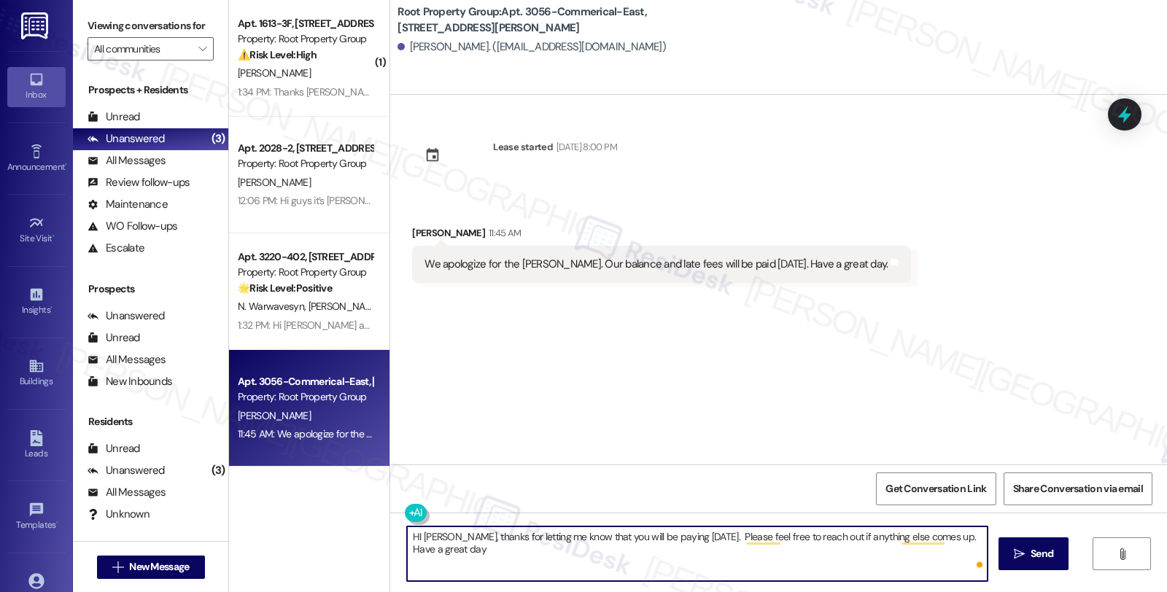
type textarea "HI Christopher, thanks for letting me know that you will be paying today. Pleas…"
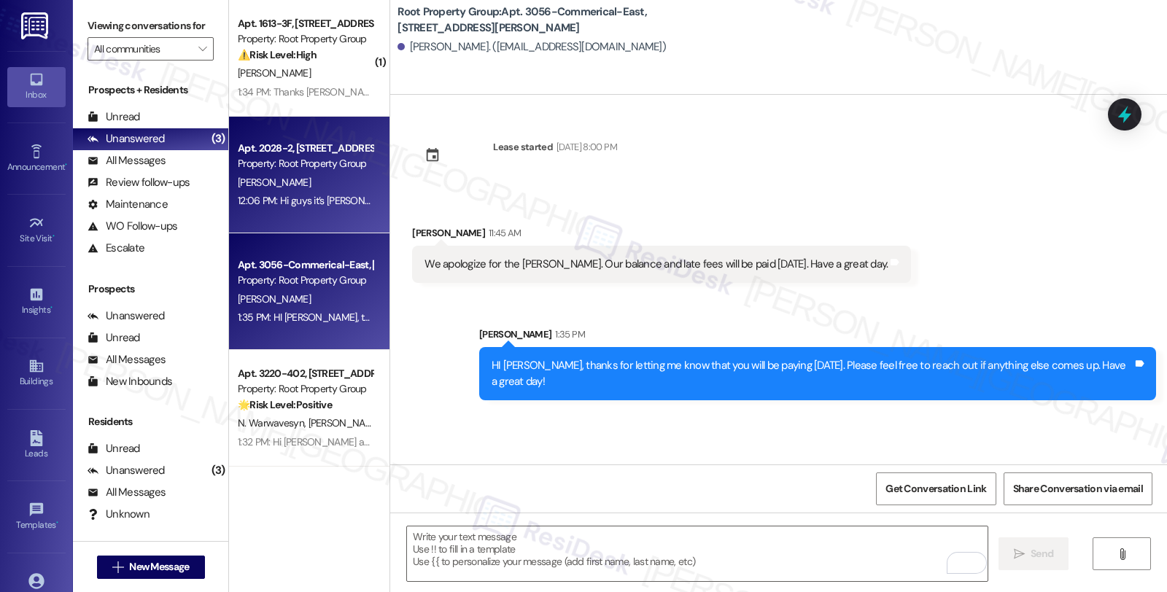
click at [348, 177] on div "[PERSON_NAME]" at bounding box center [305, 183] width 138 height 18
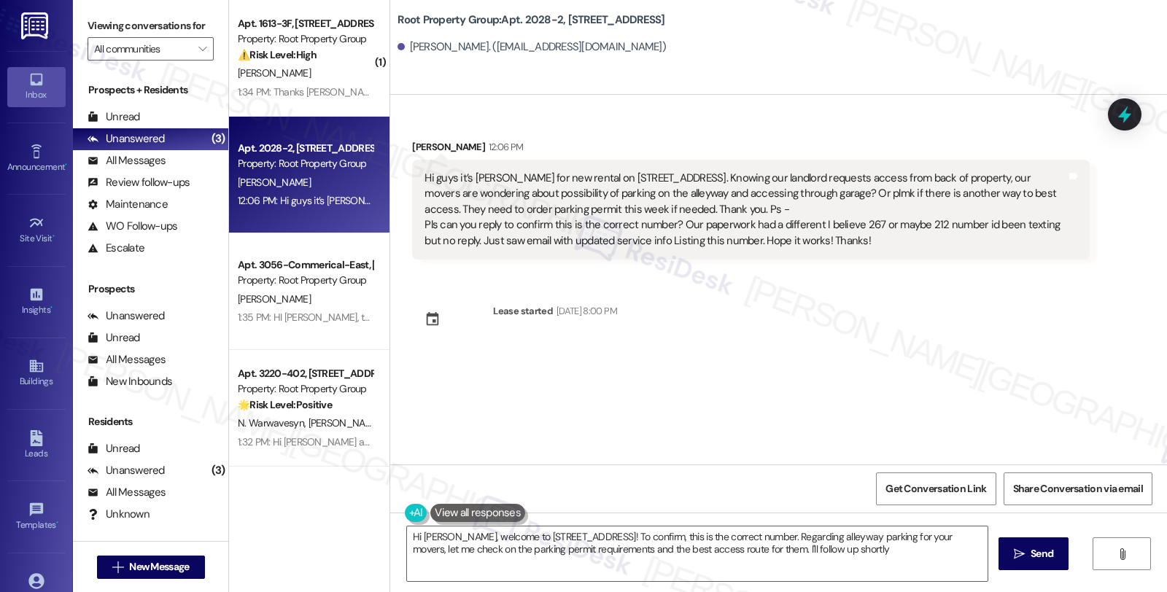
type textarea "Hi Jennifer, welcome to 2028 W. Wabansia! To confirm, this is the correct numbe…"
click at [1104, 307] on div "Received via SMS [PERSON_NAME] 12:06 PM Hi guys it’s [PERSON_NAME] for new rent…" at bounding box center [778, 280] width 777 height 370
drag, startPoint x: 477, startPoint y: 195, endPoint x: 660, endPoint y: 193, distance: 183.1
click at [660, 193] on div "Hi guys it’s Jennifer Hulford for new rental on 2028 w Wabansia in Chicago. Kno…" at bounding box center [745, 210] width 641 height 78
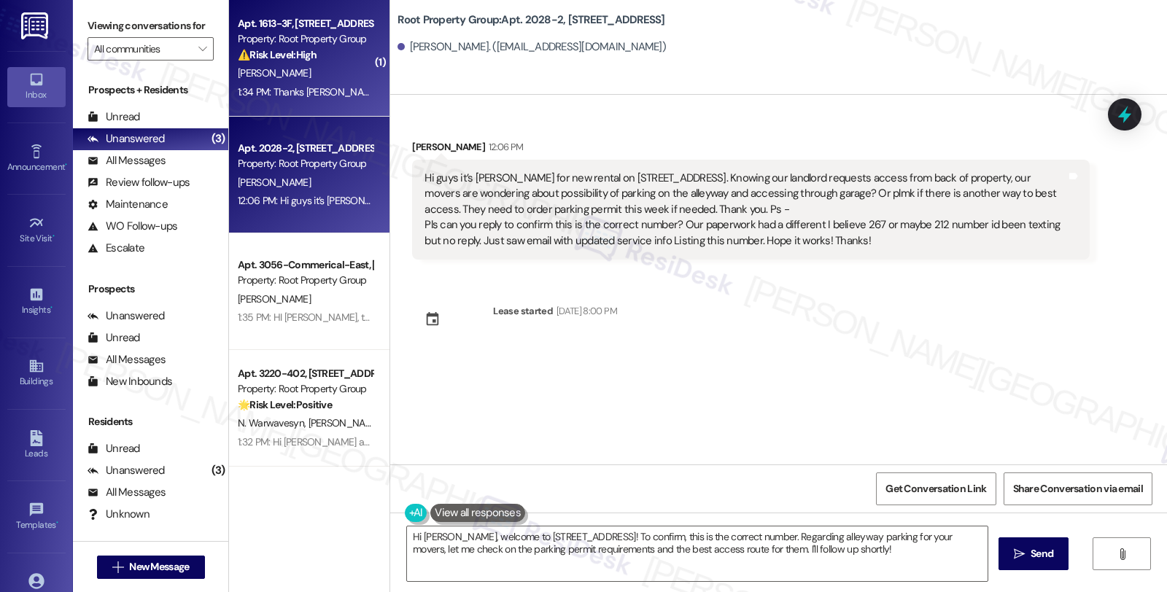
click at [326, 83] on div "1:34 PM: Thanks Sarah. Yes, I am ~2 months into the new lease. Per the agreed u…" at bounding box center [305, 92] width 138 height 18
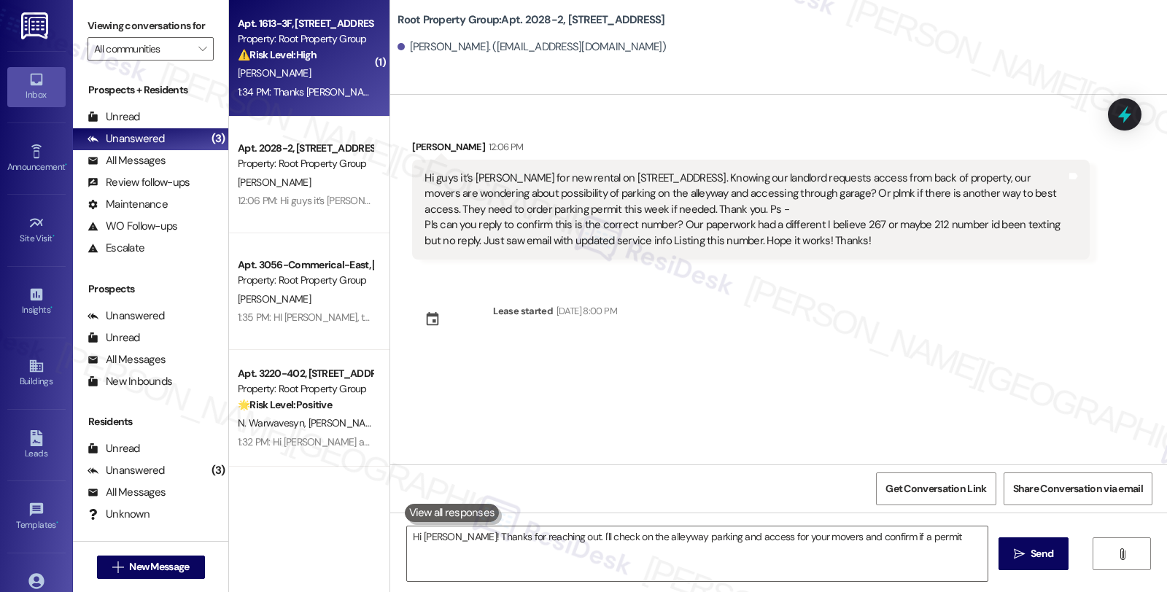
type textarea "Hi Jennifer! Thanks for reaching out. I'll check on the alleyway parking and ac…"
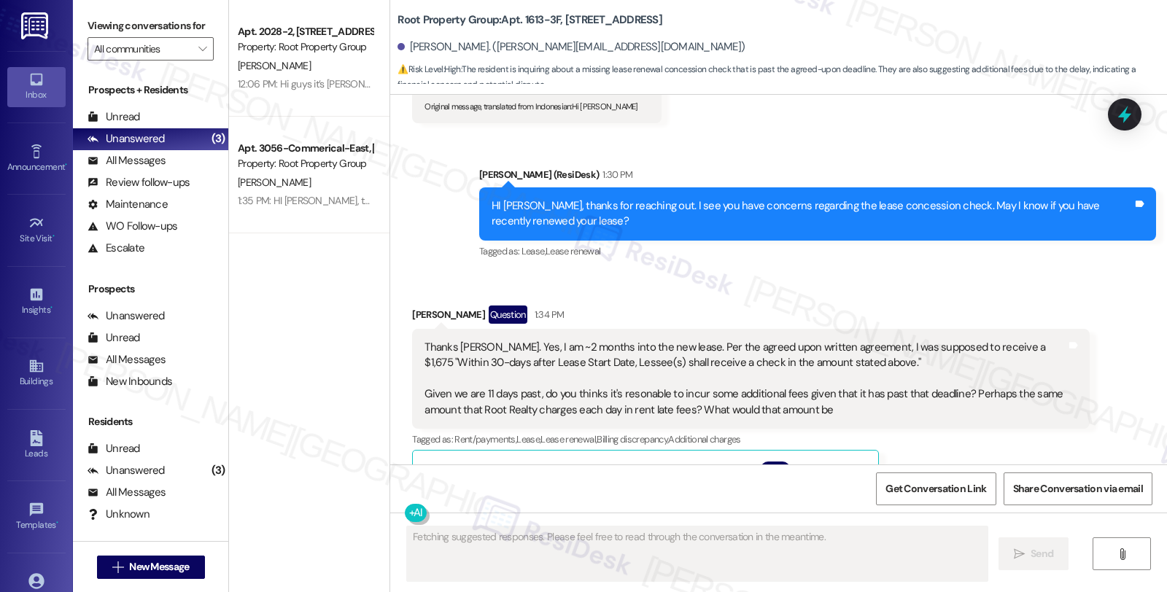
scroll to position [1672, 0]
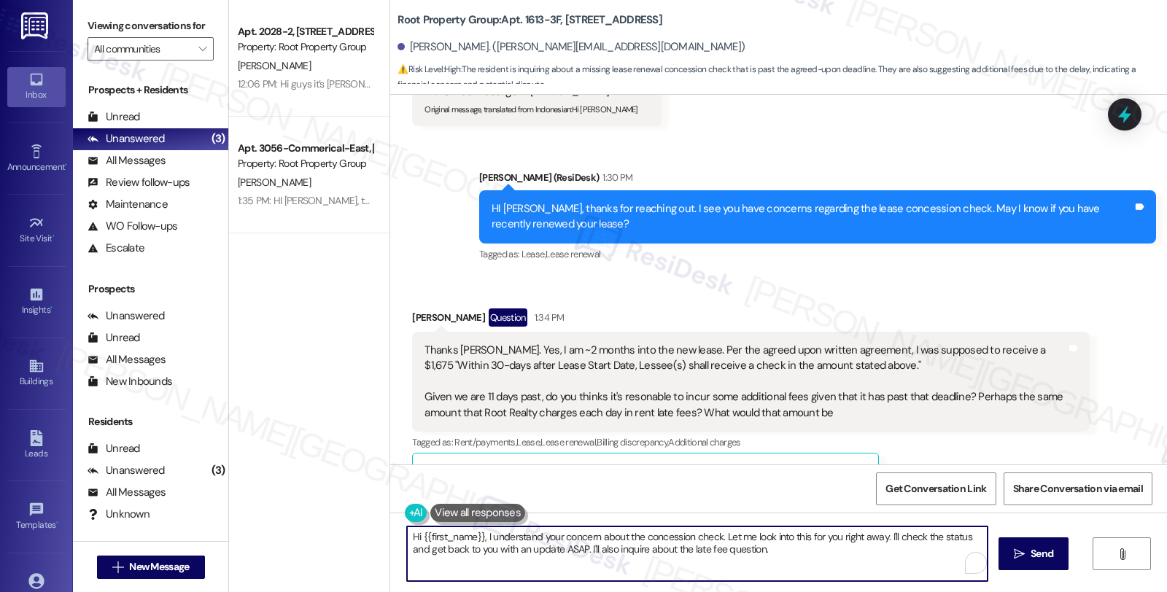
drag, startPoint x: 427, startPoint y: 535, endPoint x: 387, endPoint y: 535, distance: 40.1
click at [390, 535] on div "Hi {{first_name}}, I understand your concern about the concession check. Let me…" at bounding box center [778, 567] width 777 height 109
drag, startPoint x: 759, startPoint y: 536, endPoint x: 770, endPoint y: 549, distance: 16.1
click at [770, 549] on textarea "I understand your concern about the concession check. Let me look into this for…" at bounding box center [697, 554] width 581 height 55
click at [890, 538] on textarea "I understand your concern about the concession check. Let me look into this for…" at bounding box center [697, 554] width 581 height 55
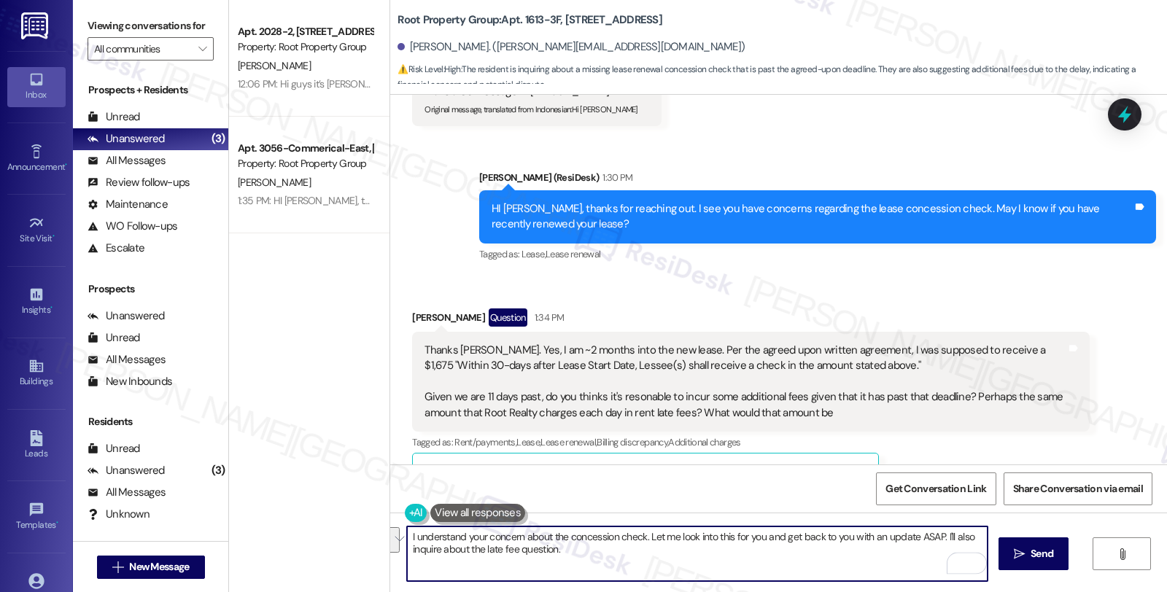
drag, startPoint x: 845, startPoint y: 535, endPoint x: 906, endPoint y: 555, distance: 64.6
click at [906, 555] on textarea "I understand your concern about the concession check. Let me look into this for…" at bounding box center [697, 554] width 581 height 55
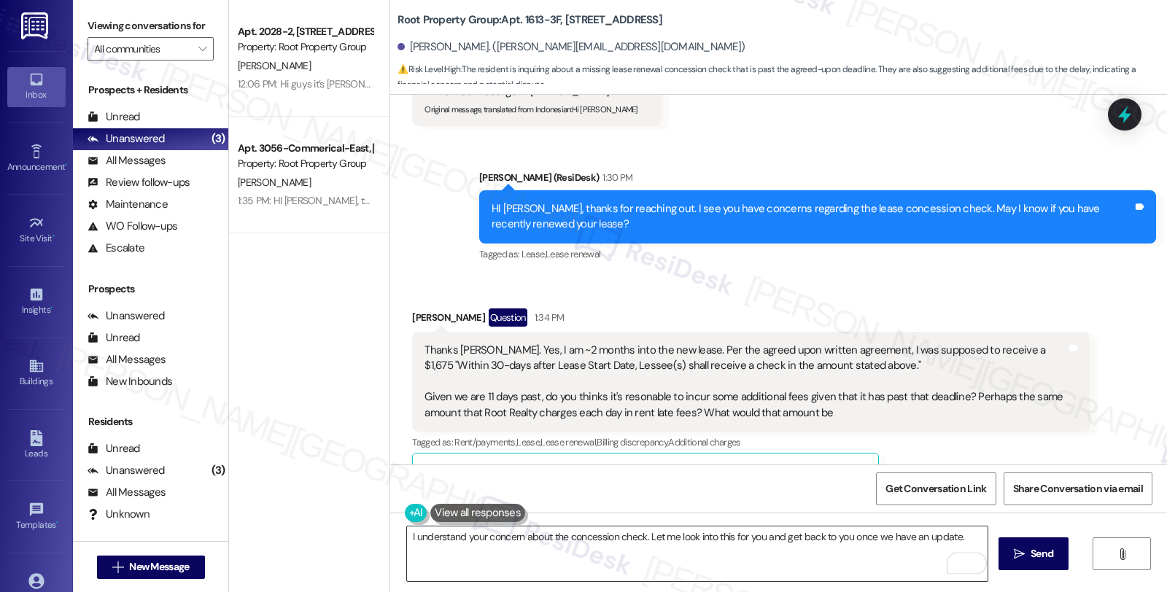
click at [964, 534] on textarea "I understand your concern about the concession check. Let me look into this for…" at bounding box center [697, 554] width 581 height 55
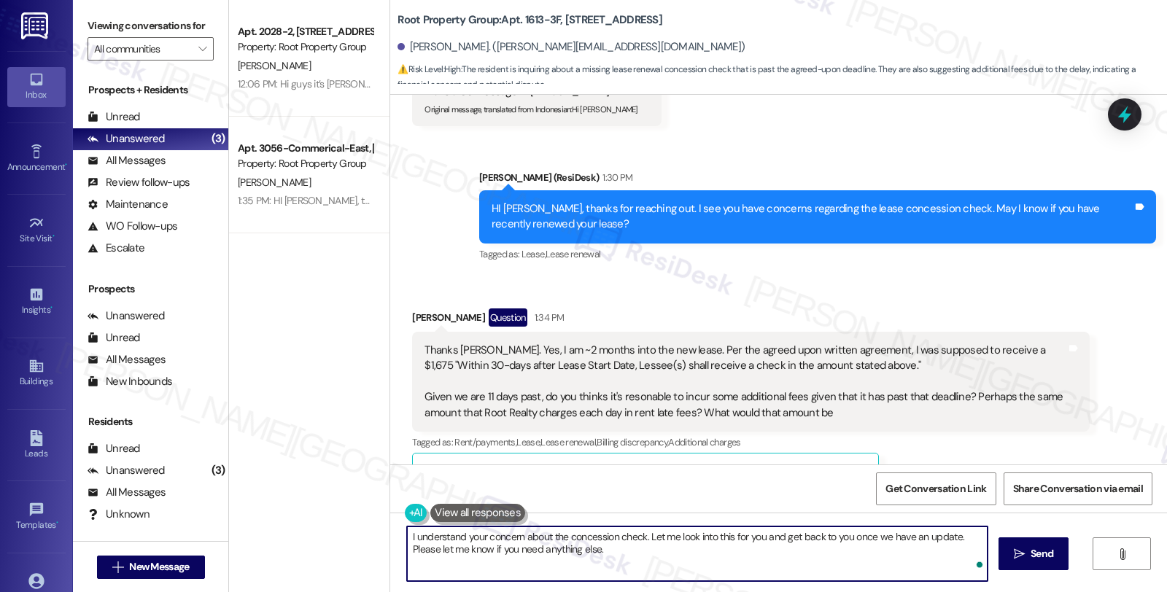
type textarea "I understand your concern about the concession check. Let me look into this for…"
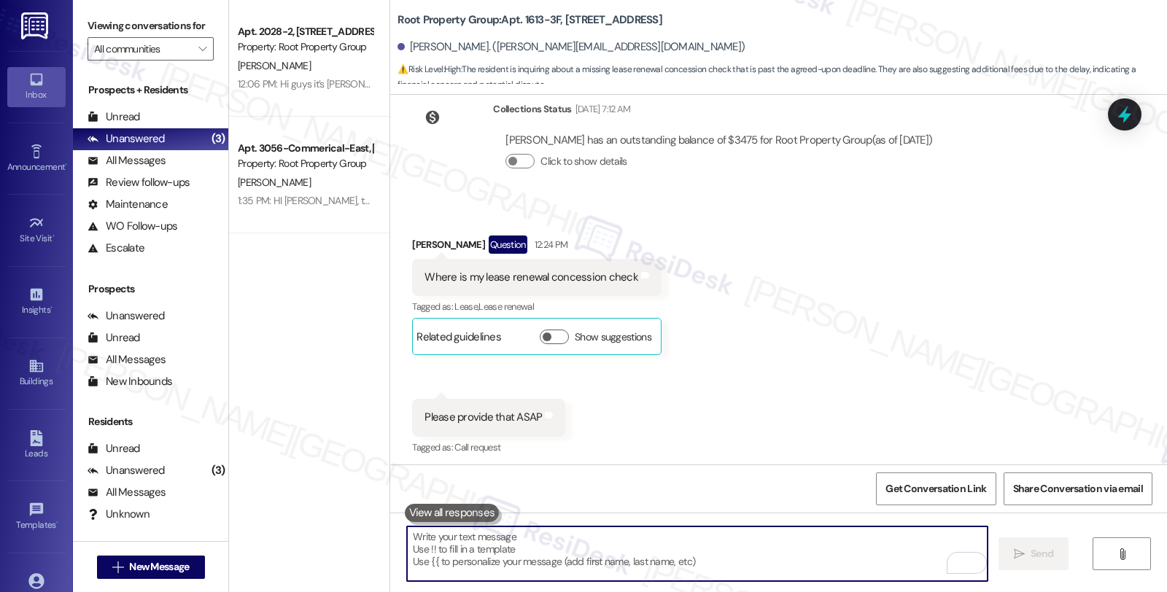
scroll to position [1222, 0]
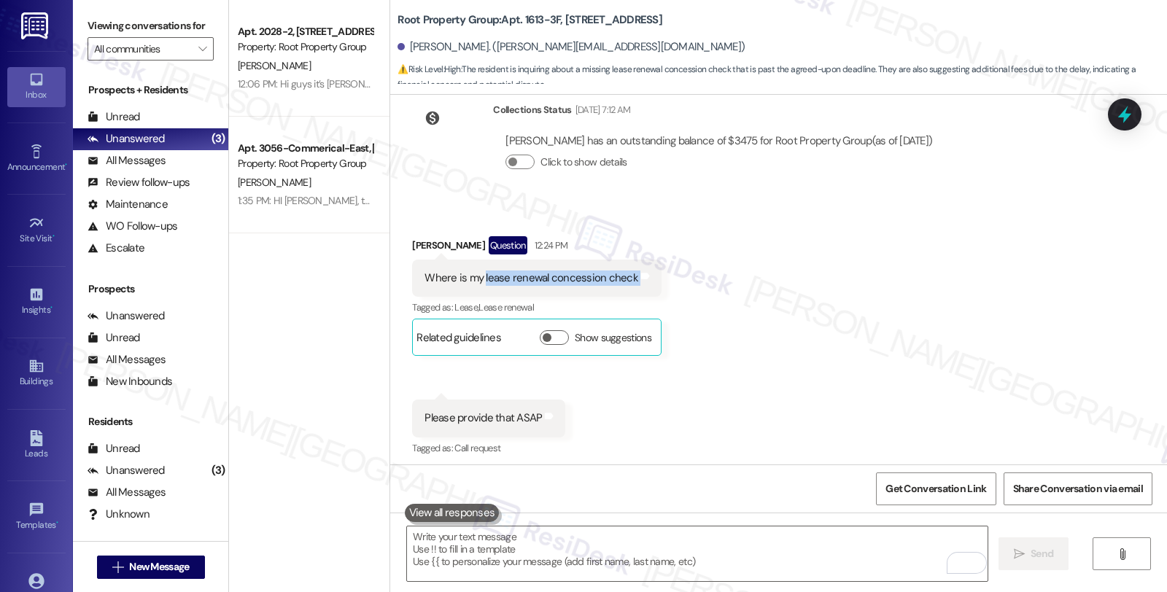
drag, startPoint x: 478, startPoint y: 244, endPoint x: 645, endPoint y: 244, distance: 167.0
click at [645, 244] on div "Received via SMS Michael Palombo Question 12:24 PM Where is my lease renewal co…" at bounding box center [536, 296] width 271 height 142
copy div "lease renewal concession check Tags and notes"
click at [1119, 105] on icon at bounding box center [1124, 114] width 25 height 25
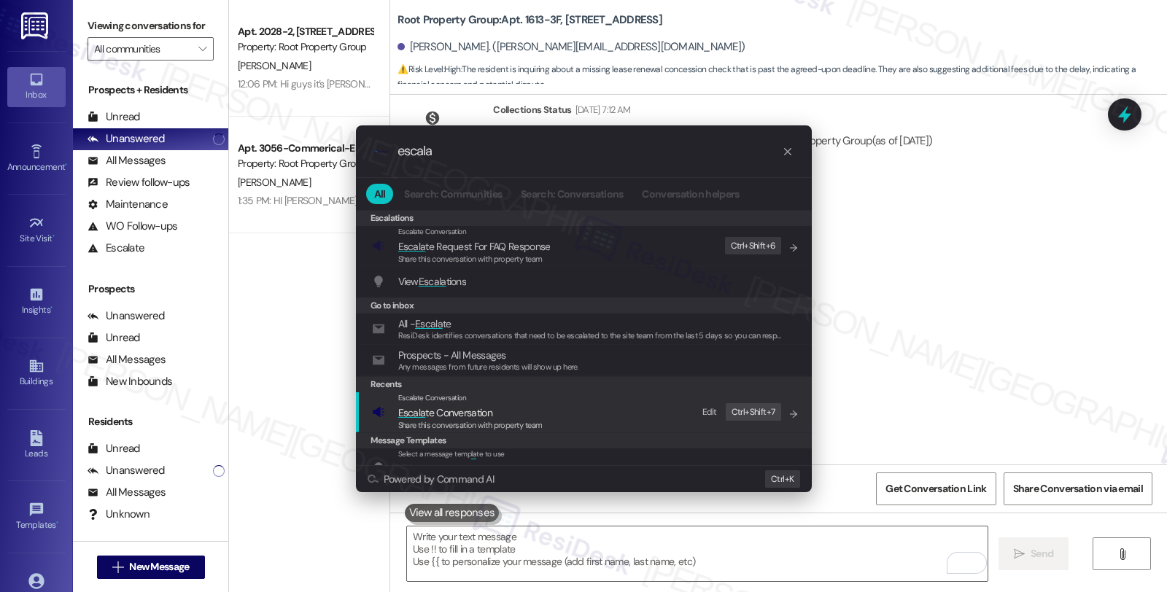
type input "escala"
click at [507, 411] on span "Escala te Conversation" at bounding box center [470, 413] width 144 height 16
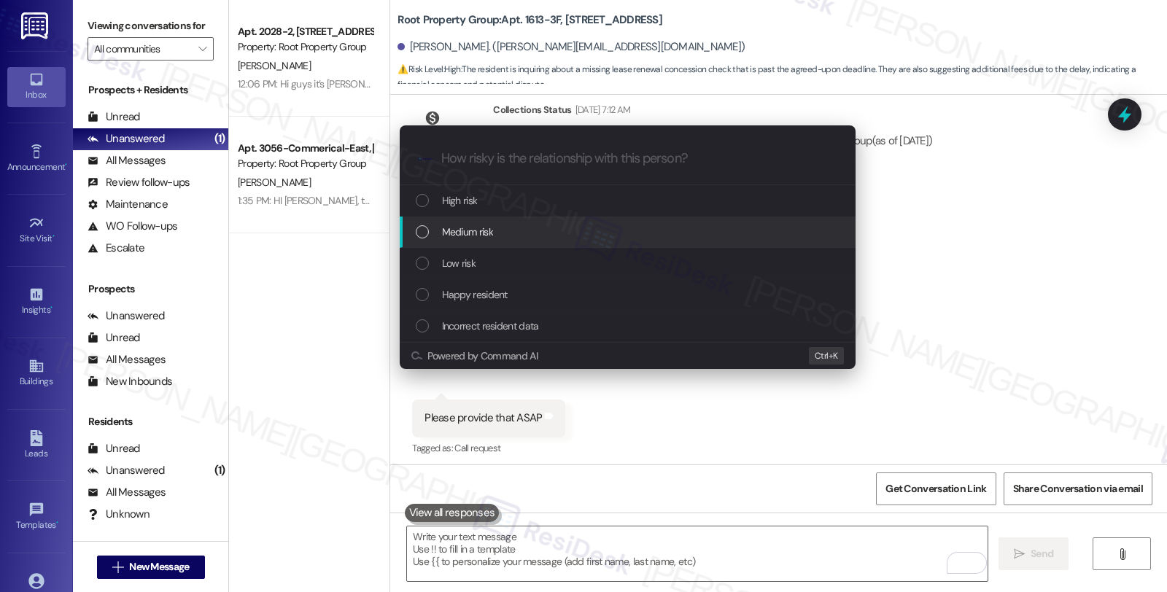
click at [497, 222] on div "Medium risk" at bounding box center [628, 232] width 456 height 31
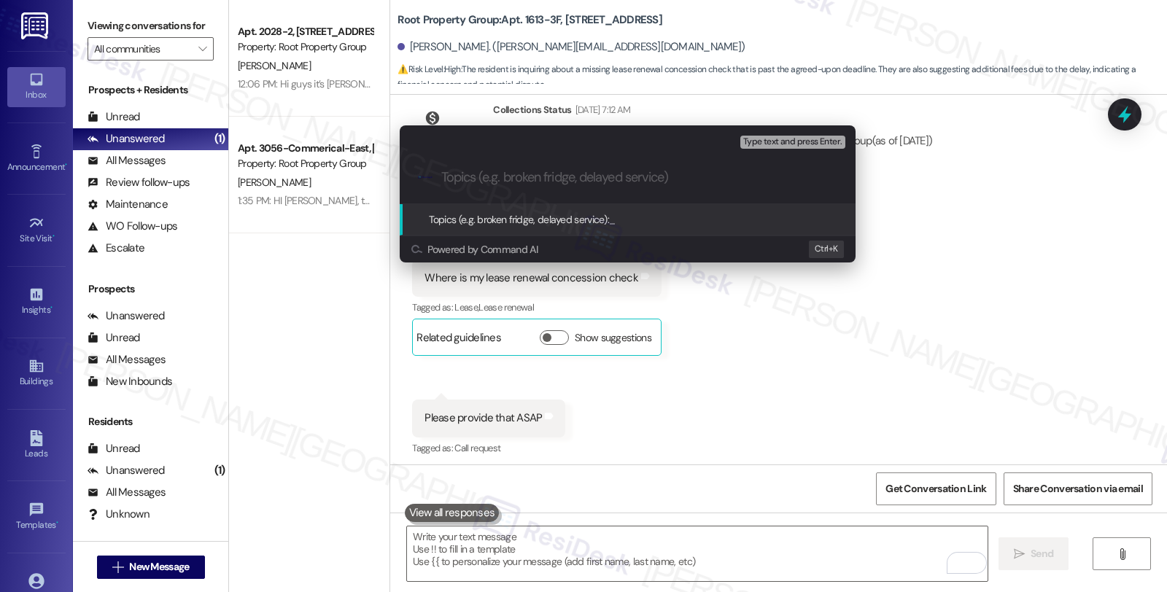
paste input "lease renewal concession check"
click at [442, 171] on input "lease renewal concession check" at bounding box center [633, 177] width 384 height 15
type input "Lease renewal concession check"
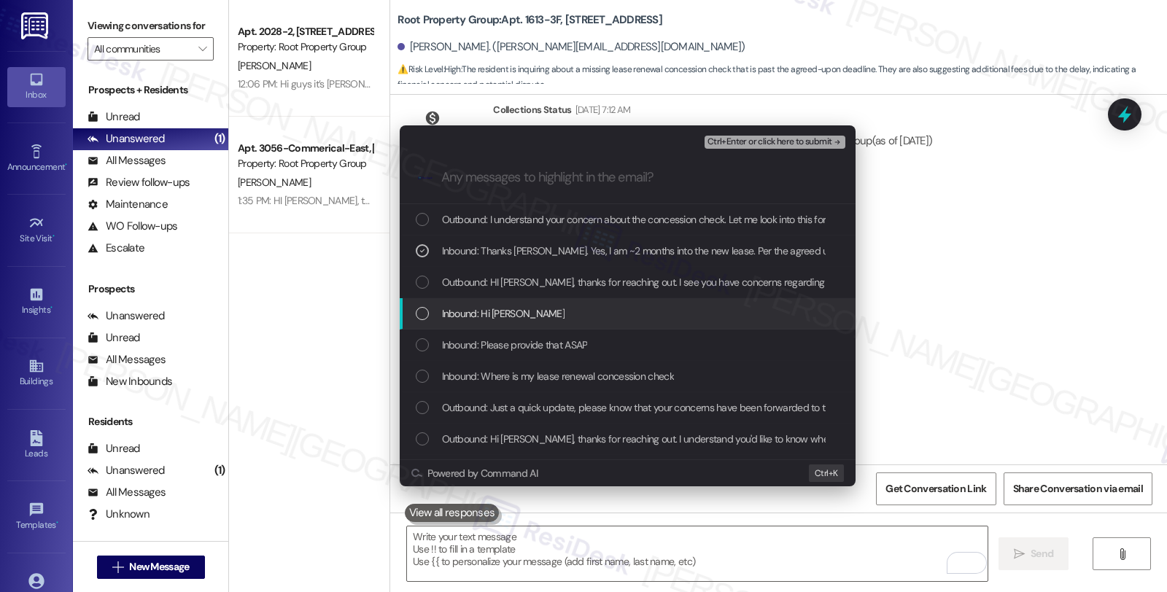
click at [503, 311] on span "Inbound: Hi Sarah" at bounding box center [503, 314] width 123 height 16
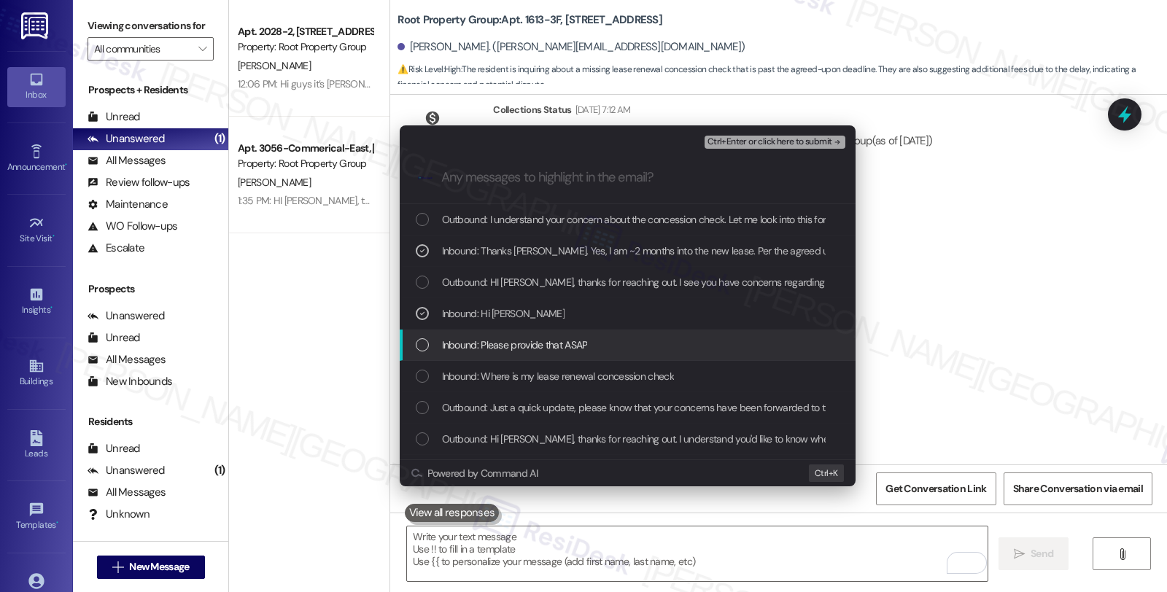
click at [523, 352] on span "Inbound: Please provide that ASAP" at bounding box center [515, 345] width 146 height 16
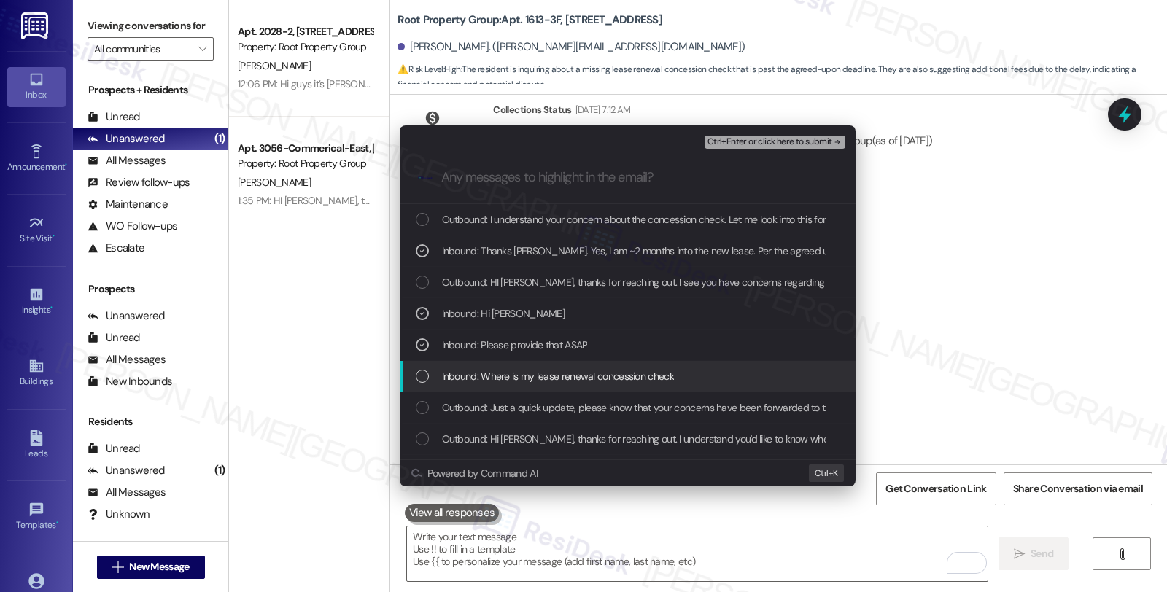
click at [525, 374] on span "Inbound: Where is my lease renewal concession check" at bounding box center [558, 376] width 232 height 16
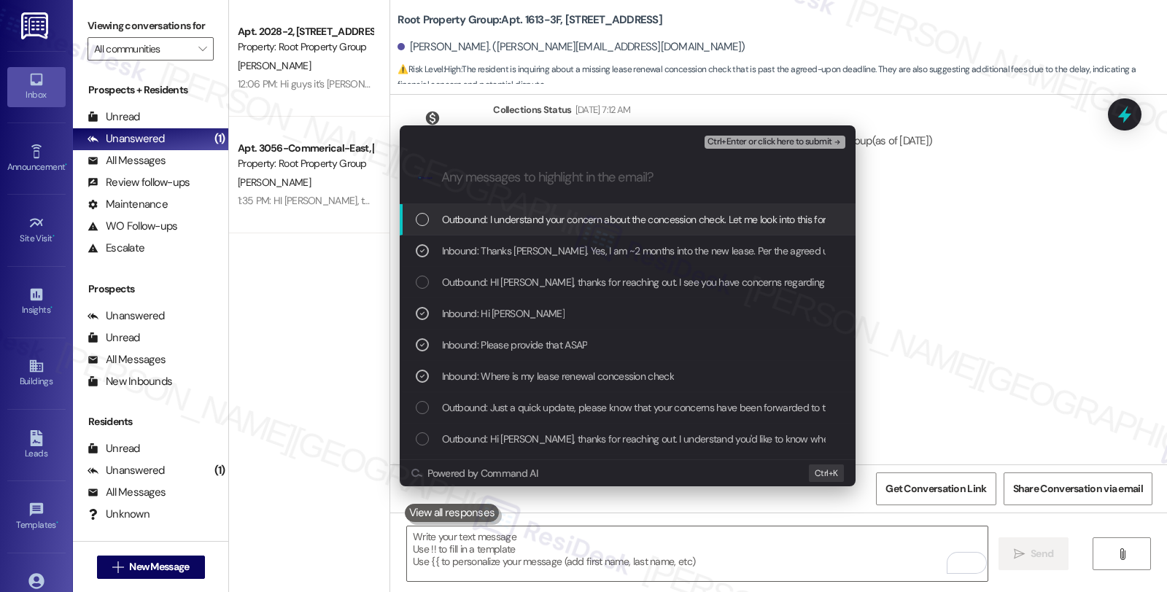
click at [744, 141] on span "Ctrl+Enter or click here to submit" at bounding box center [770, 142] width 125 height 10
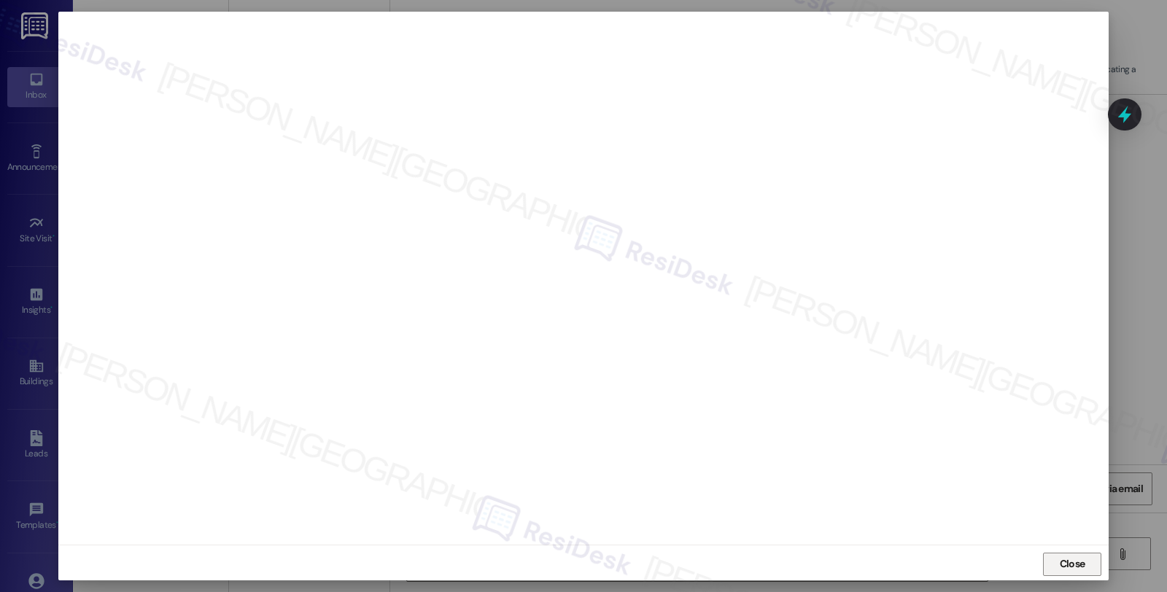
click at [1064, 555] on span "Close" at bounding box center [1072, 565] width 31 height 22
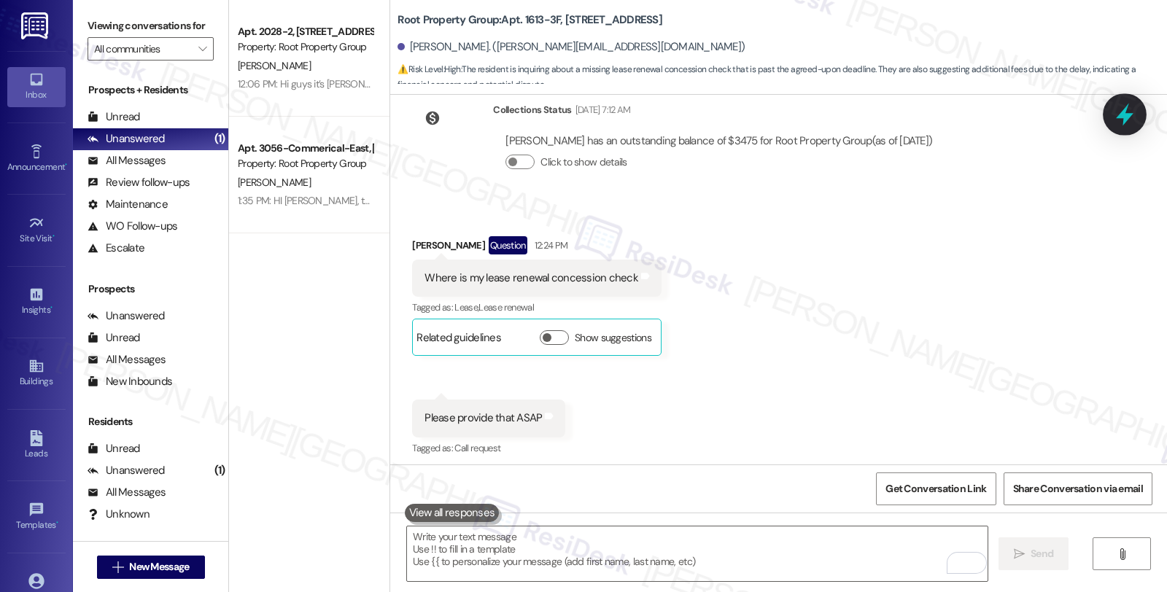
click at [1122, 109] on icon at bounding box center [1124, 114] width 25 height 25
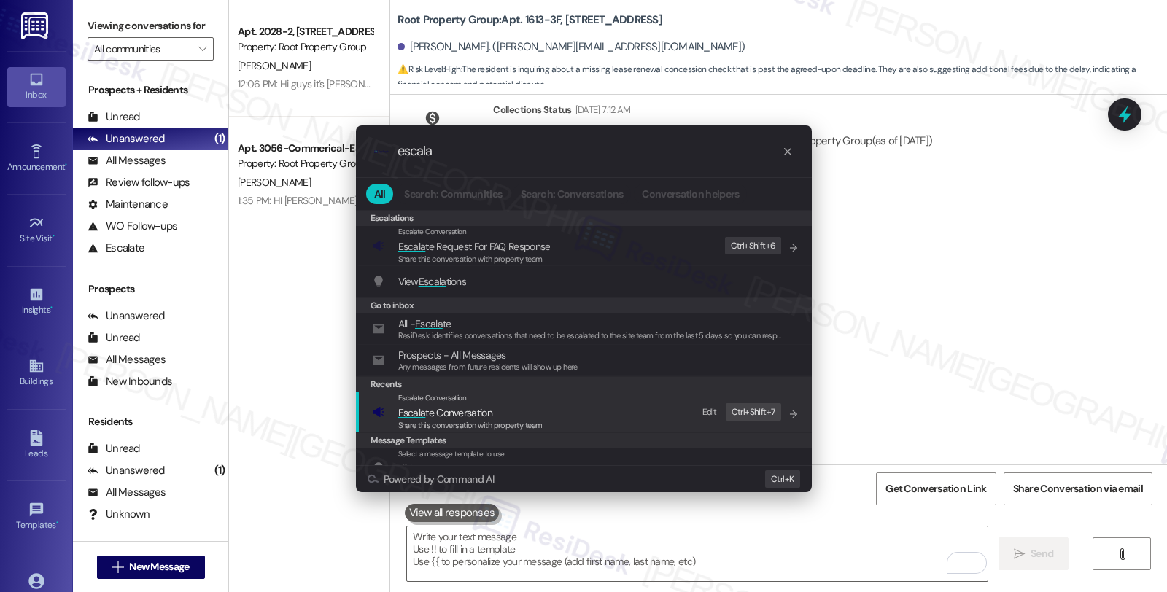
type input "escala"
click at [502, 407] on span "Escala te Conversation" at bounding box center [470, 413] width 144 height 16
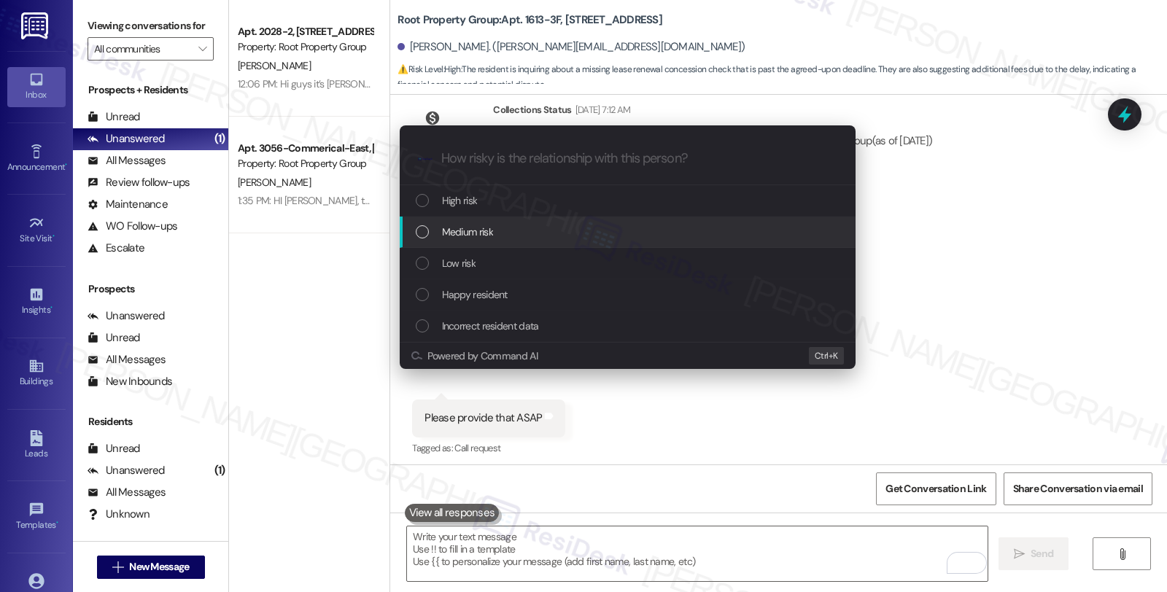
click at [481, 234] on span "Medium risk" at bounding box center [467, 232] width 51 height 16
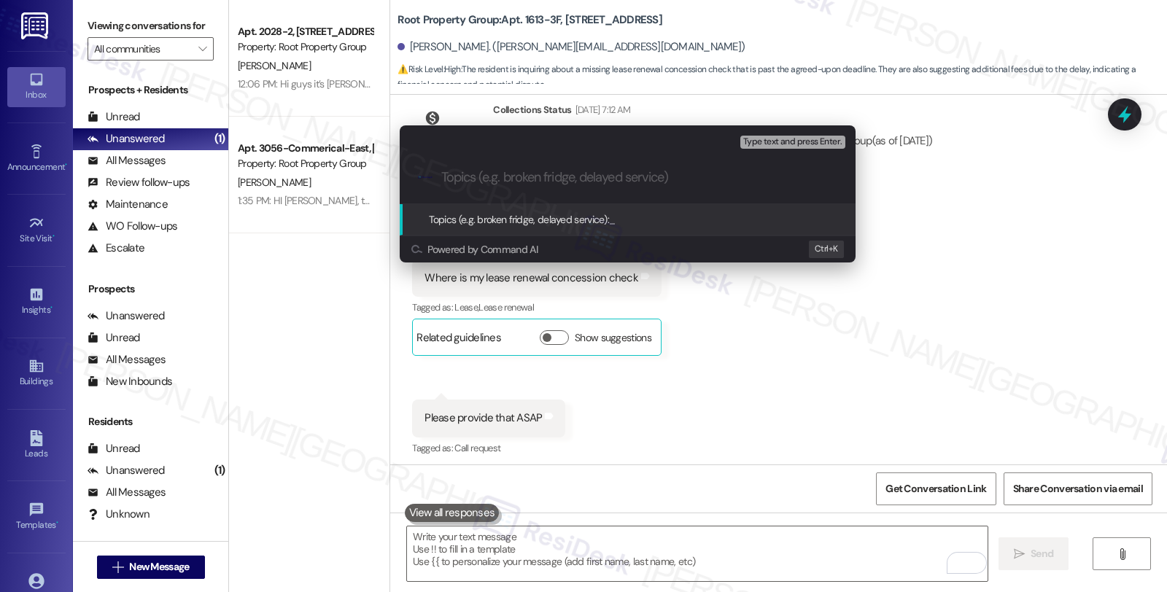
paste input ""Lease renewal concession check"
click at [442, 173] on input ""Lease renewal concession check" at bounding box center [633, 177] width 384 height 15
type input "Lease renewal concession check"
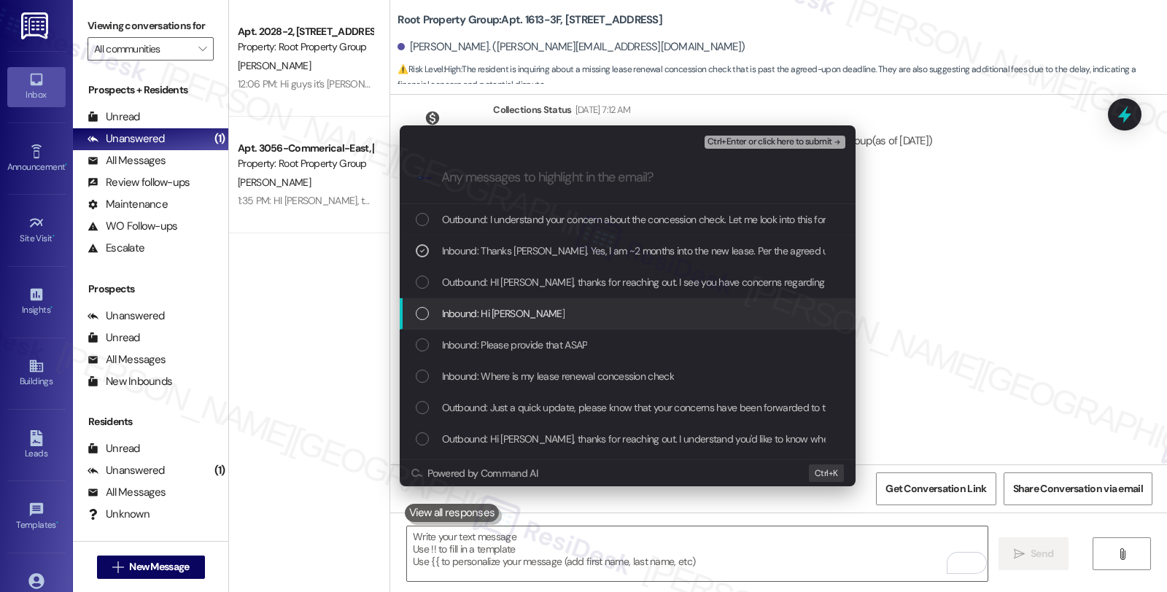
click at [495, 308] on span "Inbound: Hi Sarah" at bounding box center [503, 314] width 123 height 16
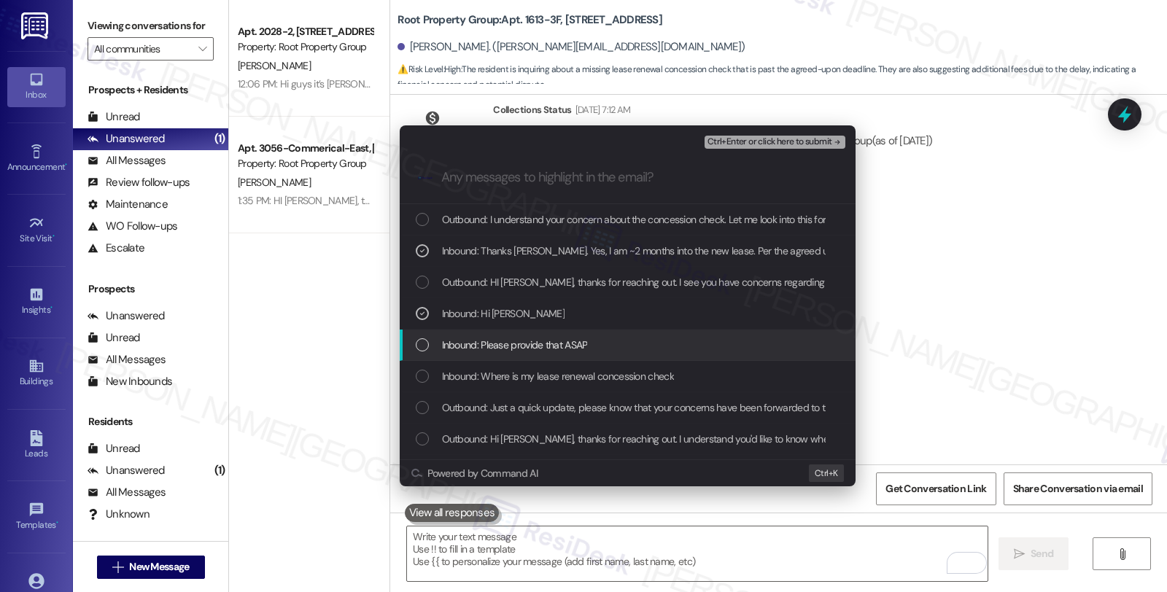
click at [495, 338] on span "Inbound: Please provide that ASAP" at bounding box center [515, 345] width 146 height 16
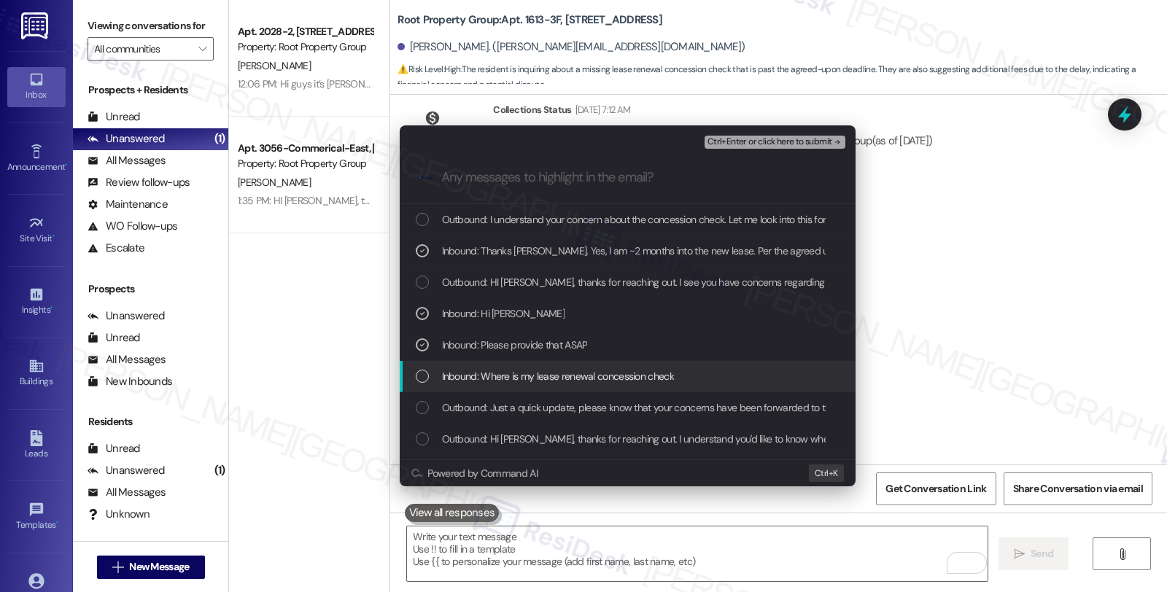
click at [496, 373] on span "Inbound: Where is my lease renewal concession check" at bounding box center [558, 376] width 232 height 16
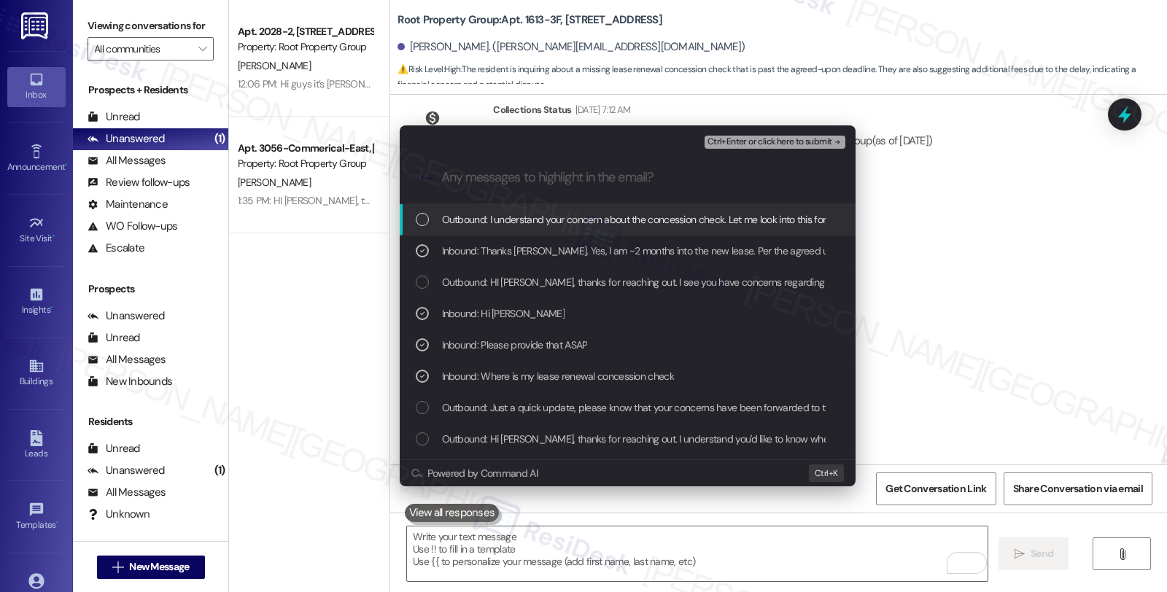
click at [741, 133] on div "Ctrl+Enter or click here to submit" at bounding box center [777, 142] width 144 height 19
click at [741, 142] on span "Ctrl+Enter or click here to submit" at bounding box center [770, 142] width 125 height 10
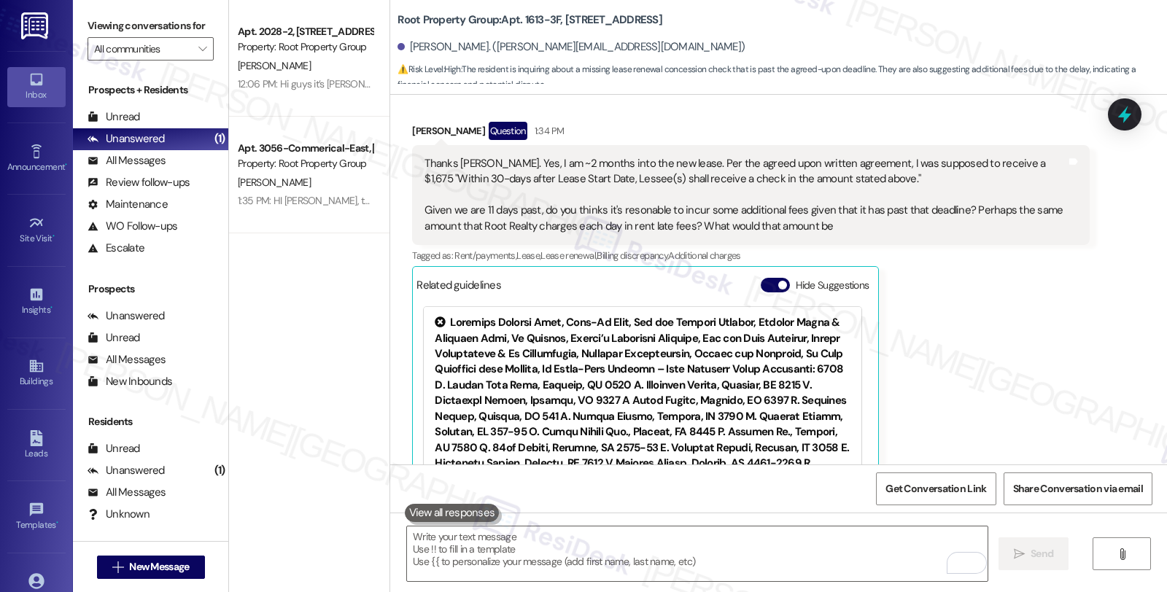
scroll to position [0, 0]
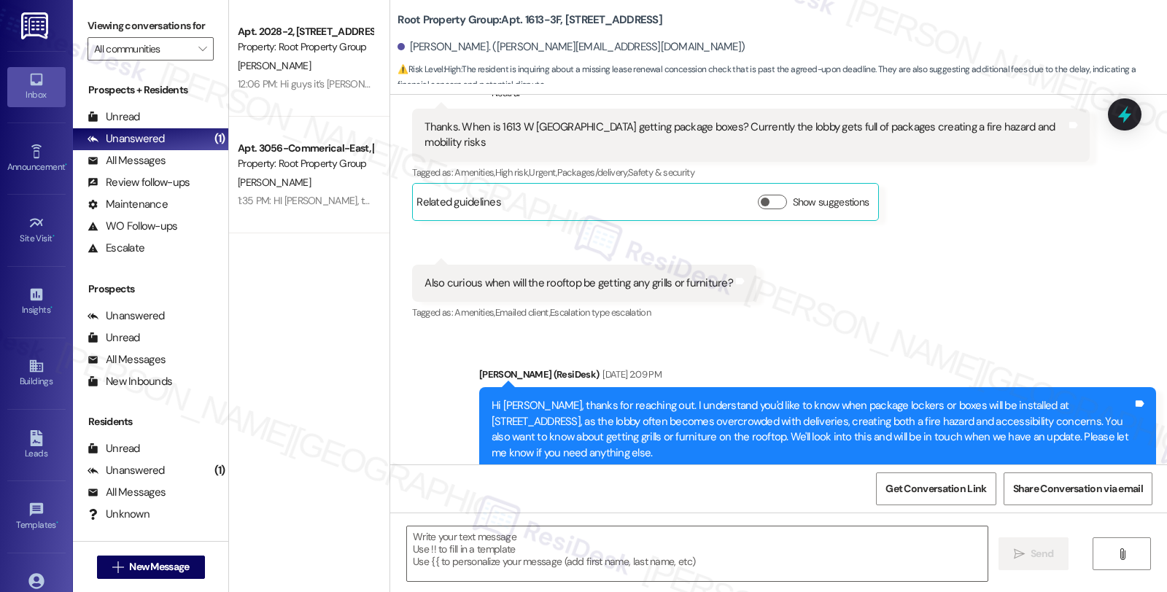
type textarea "Fetching suggested responses. Please feel free to read through the conversation…"
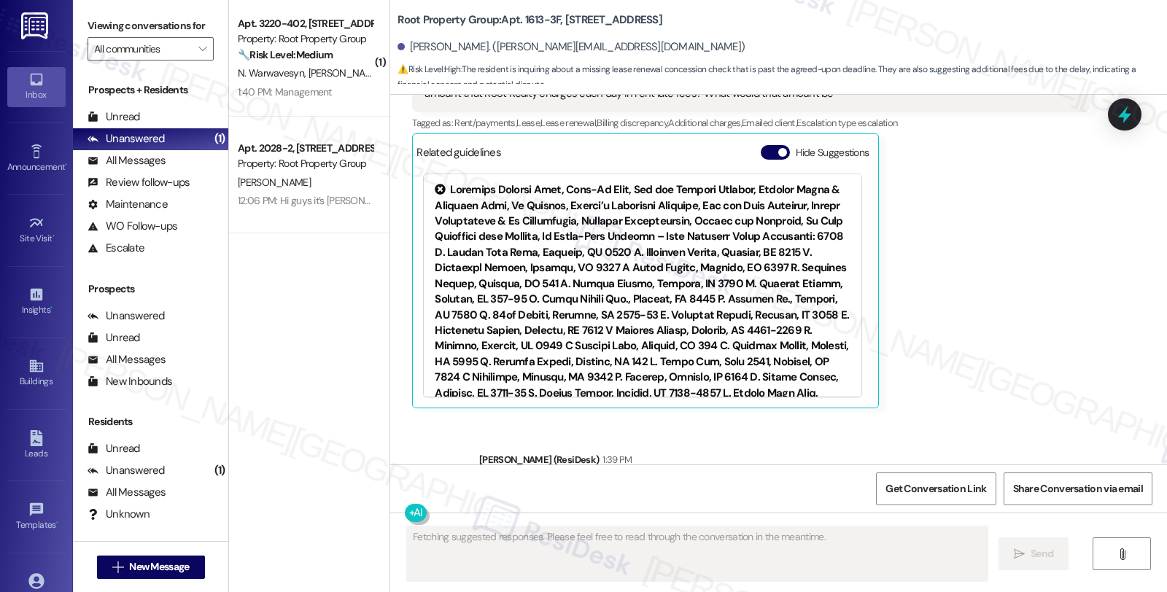
scroll to position [2053, 0]
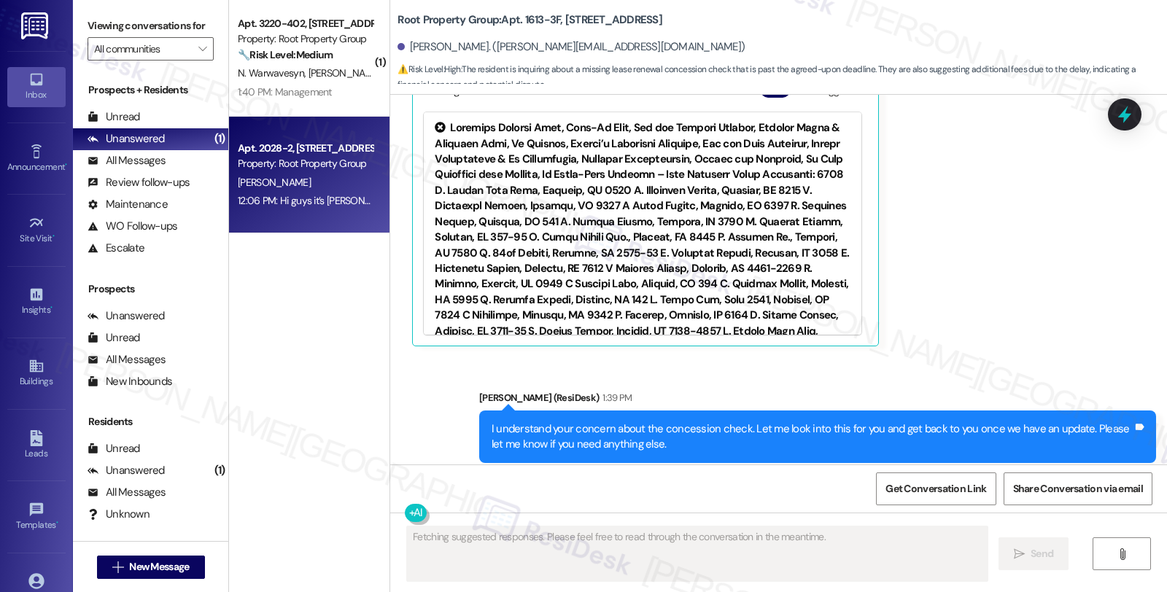
click at [323, 174] on div "[PERSON_NAME]" at bounding box center [305, 183] width 138 height 18
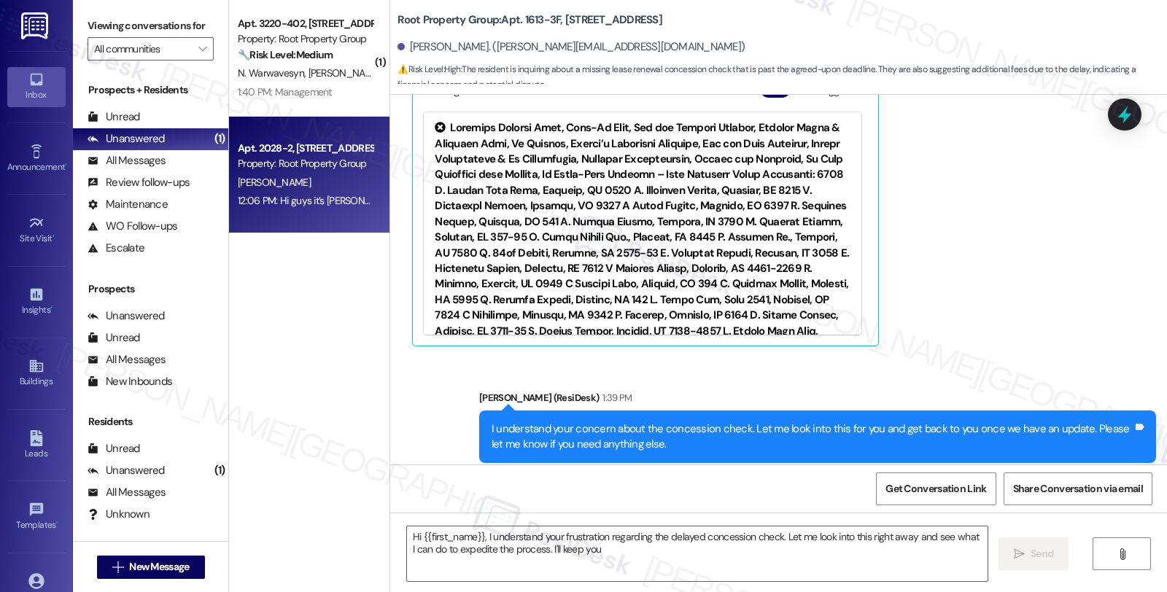
type textarea "Fetching suggested responses. Please feel free to read through the conversation…"
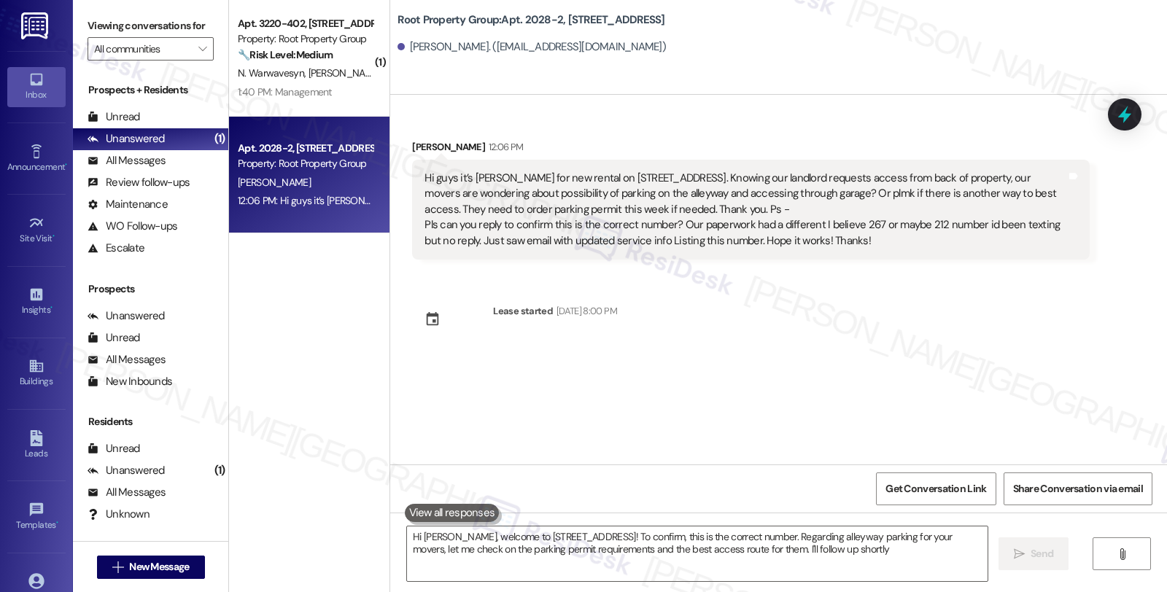
type textarea "Hi Jennifer, welcome to 2028 W. Wabansia! To confirm, this is the correct numbe…"
